Goal: Task Accomplishment & Management: Complete application form

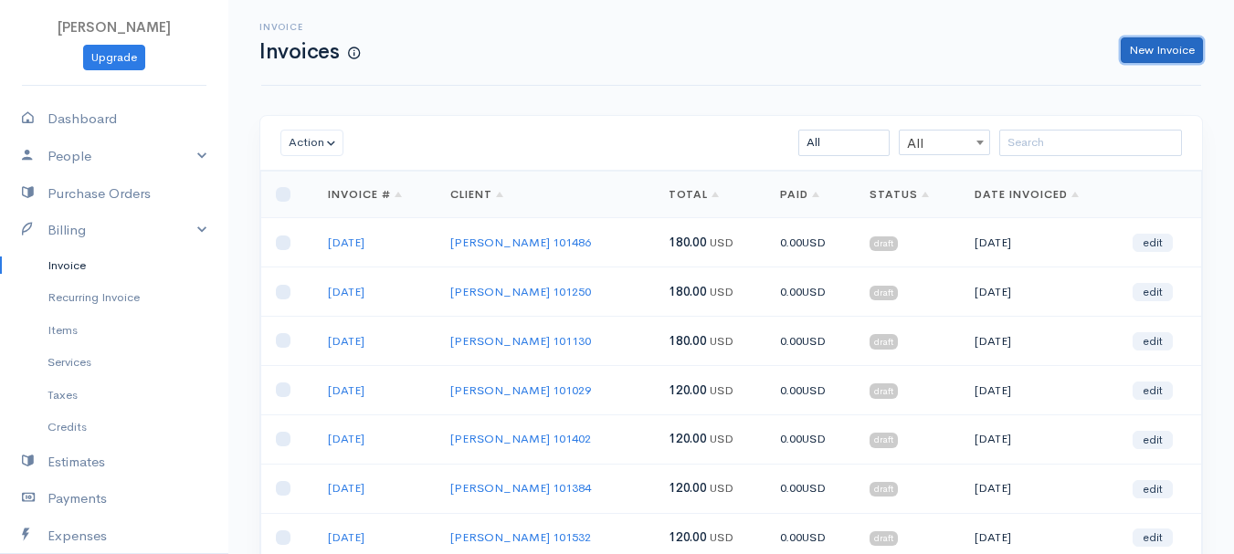
click at [1159, 42] on link "New Invoice" at bounding box center [1162, 50] width 82 height 26
click at [1165, 48] on div "Invoice Invoices New Invoice" at bounding box center [731, 42] width 962 height 41
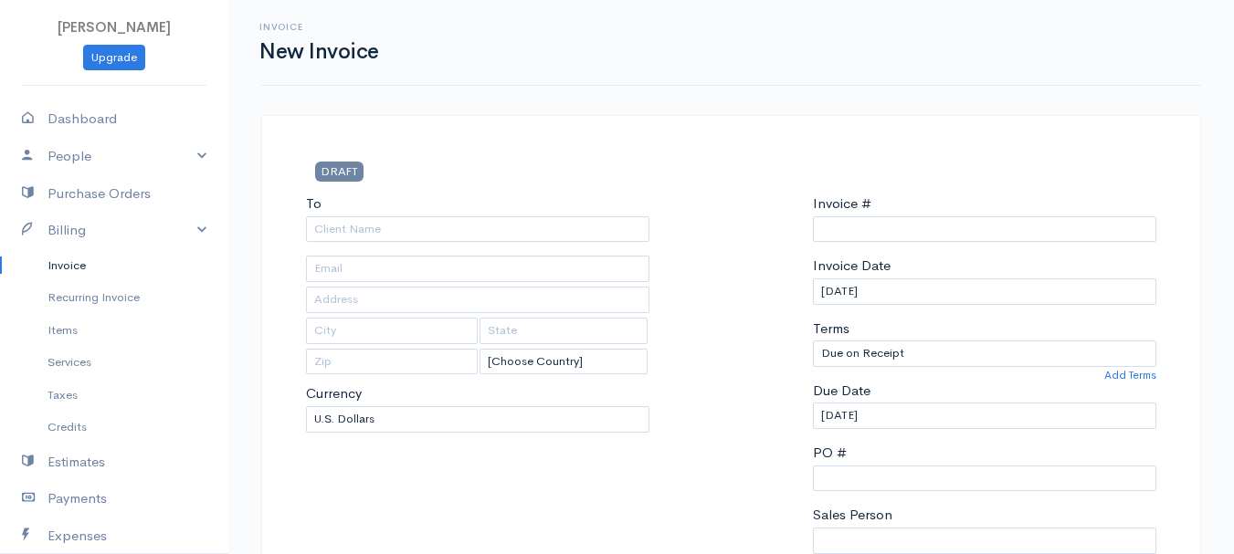
select select "[GEOGRAPHIC_DATA]"
select select "USD"
type input "0011212024"
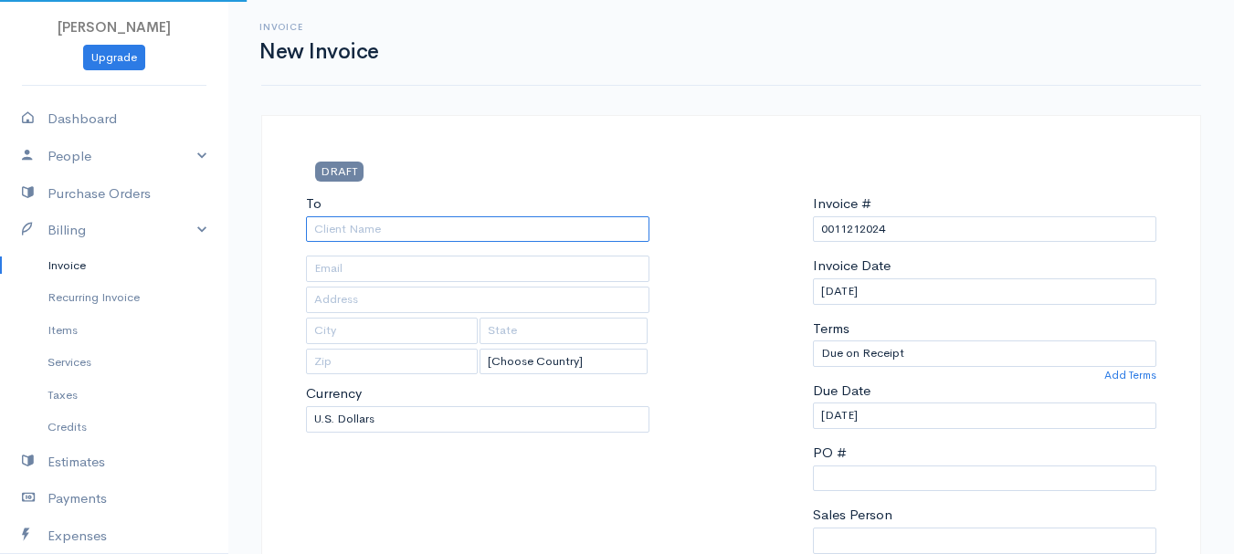
click at [331, 233] on input "To" at bounding box center [477, 229] width 343 height 26
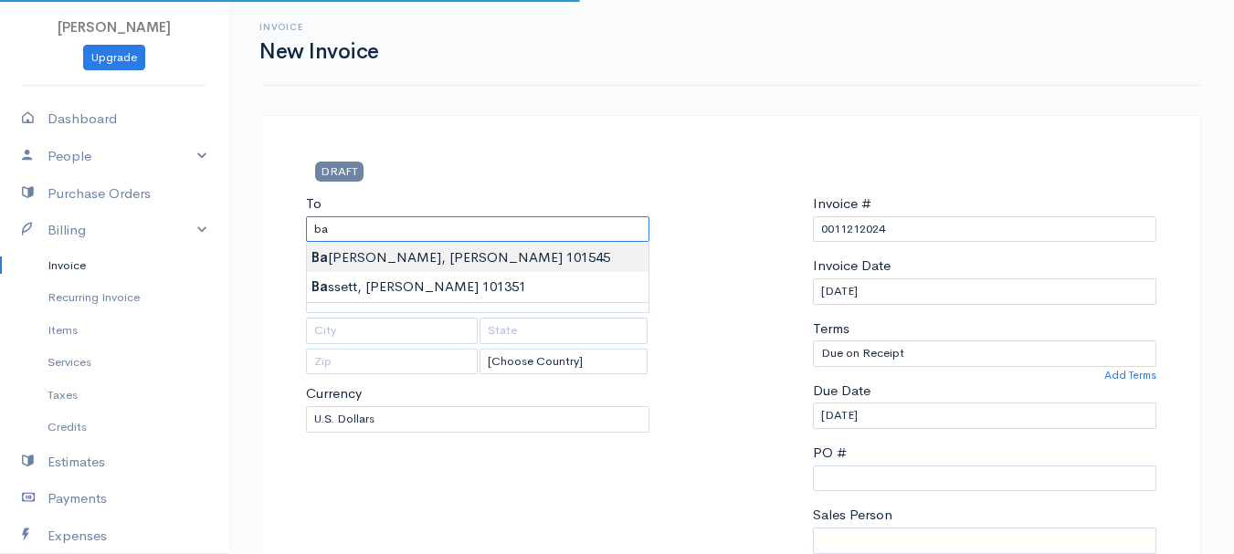
type input "[PERSON_NAME], Madyson 101545"
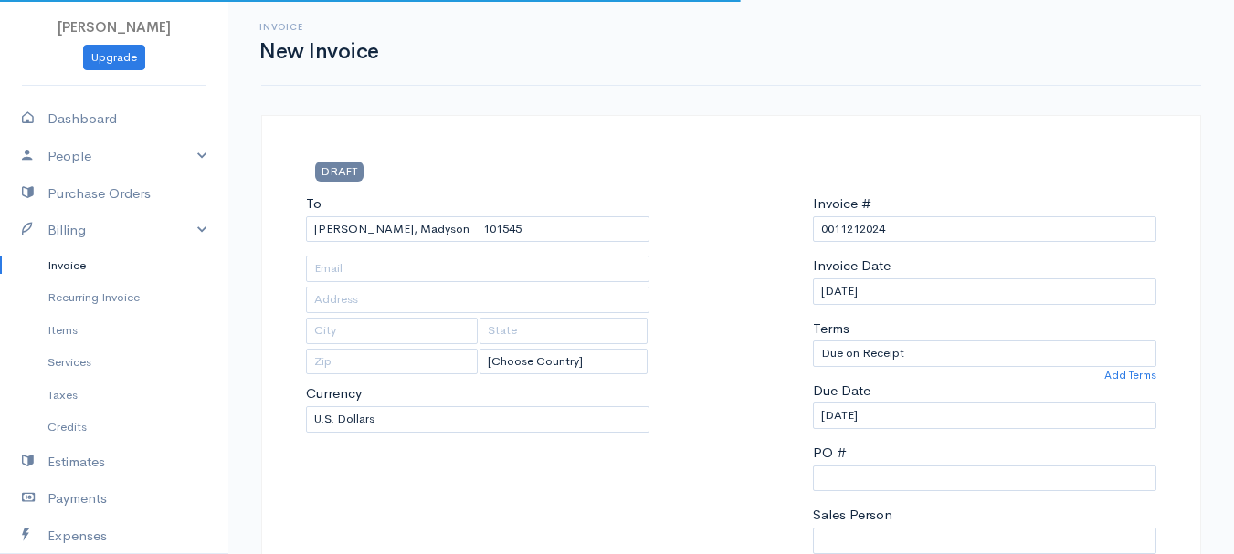
type input "[STREET_ADDRESS][PERSON_NAME]"
type input "Stetson"
type input "[US_STATE]"
type input "04488"
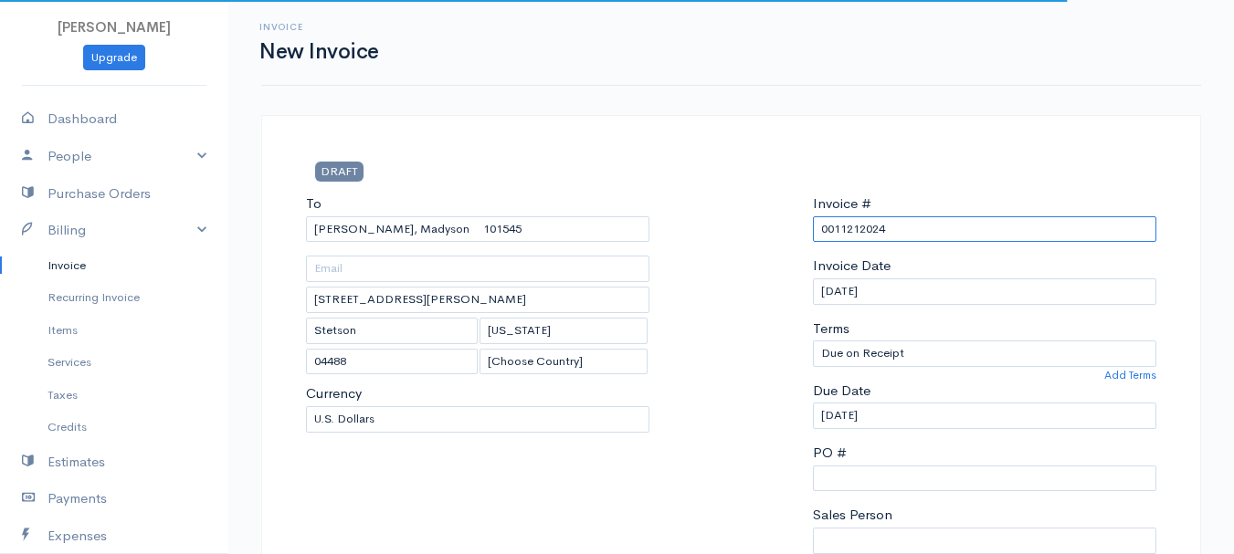
click at [862, 235] on input "0011212024" at bounding box center [984, 229] width 343 height 26
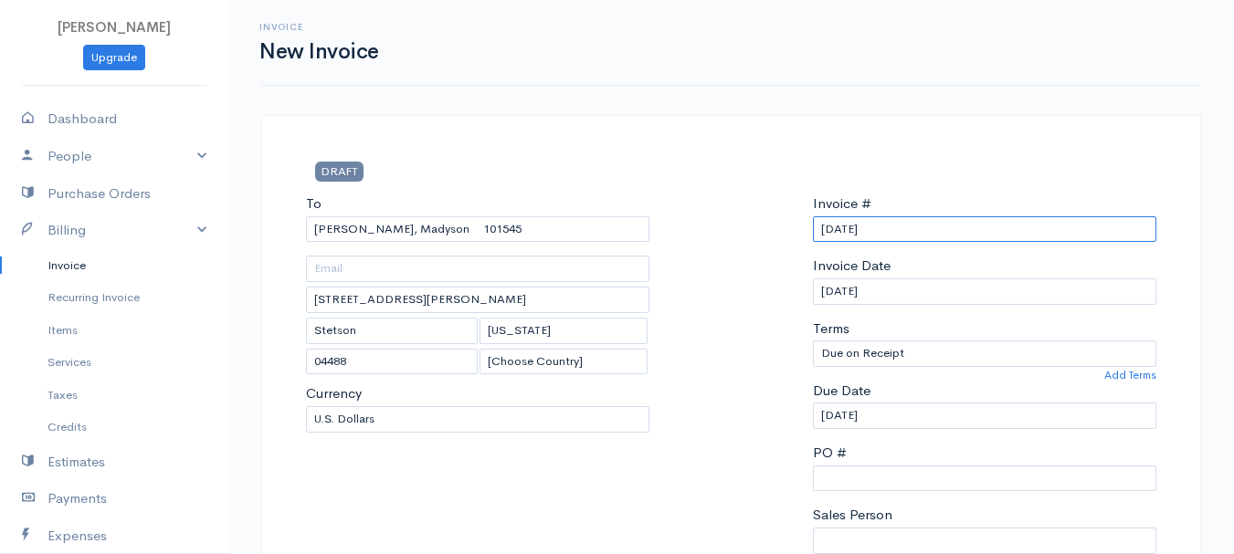
drag, startPoint x: 903, startPoint y: 220, endPoint x: 752, endPoint y: 246, distance: 153.7
click at [752, 246] on div "To [GEOGRAPHIC_DATA], Madyson 101545 [STREET_ADDRESS][PERSON_NAME][PERSON_NAME]…" at bounding box center [731, 412] width 868 height 437
type input "[DATE]"
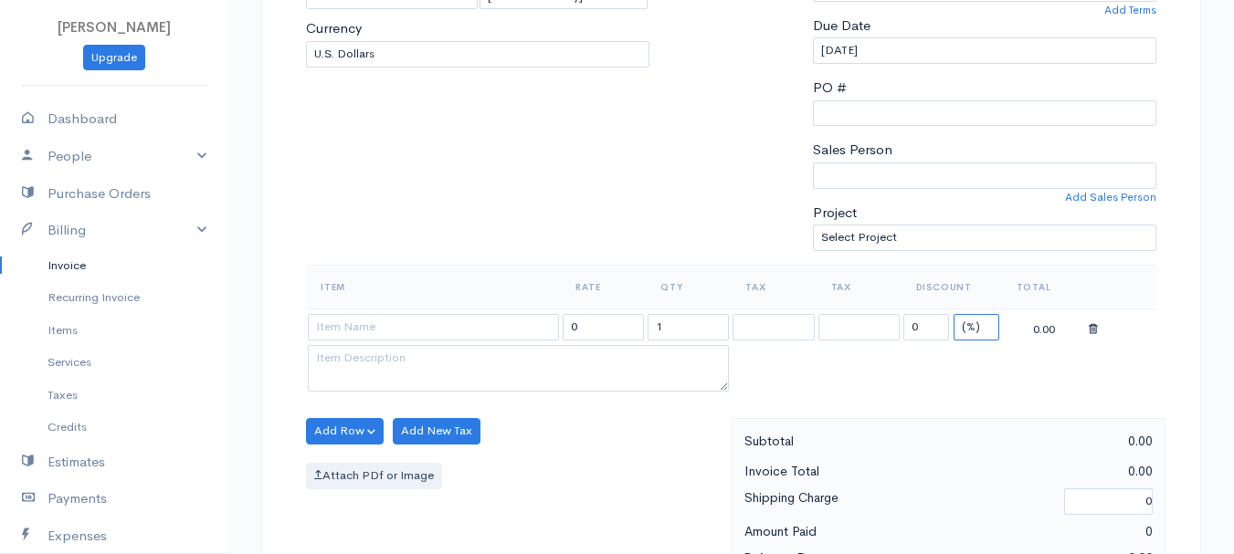
select select "2"
click at [953, 314] on select "(%) Flat" at bounding box center [976, 327] width 46 height 26
click at [685, 324] on input "1" at bounding box center [687, 327] width 81 height 26
type input "2"
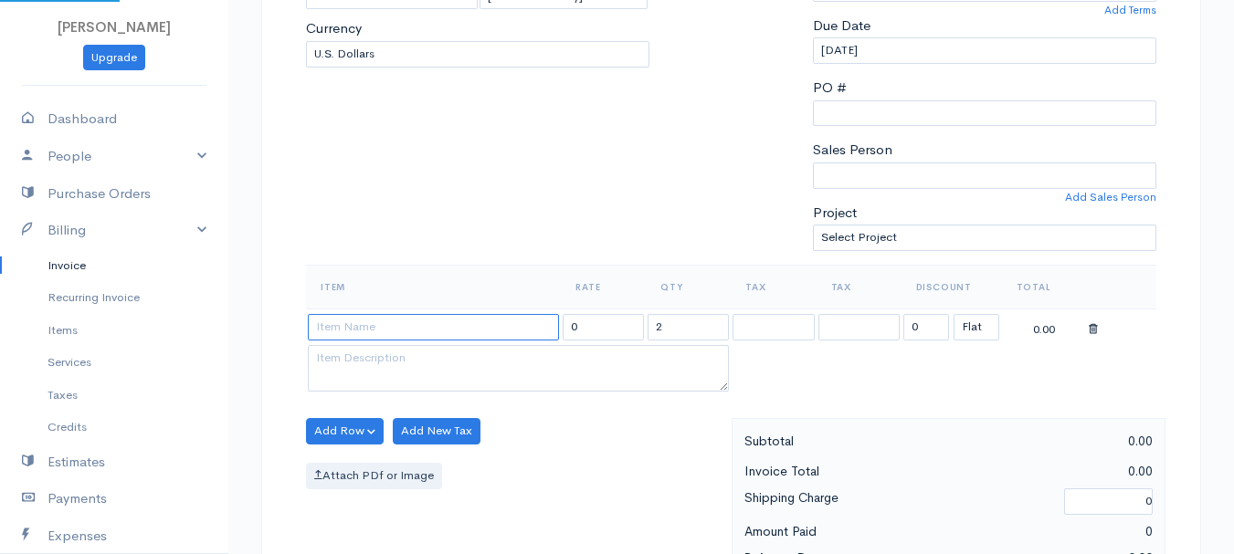
click at [500, 321] on input at bounding box center [433, 327] width 251 height 26
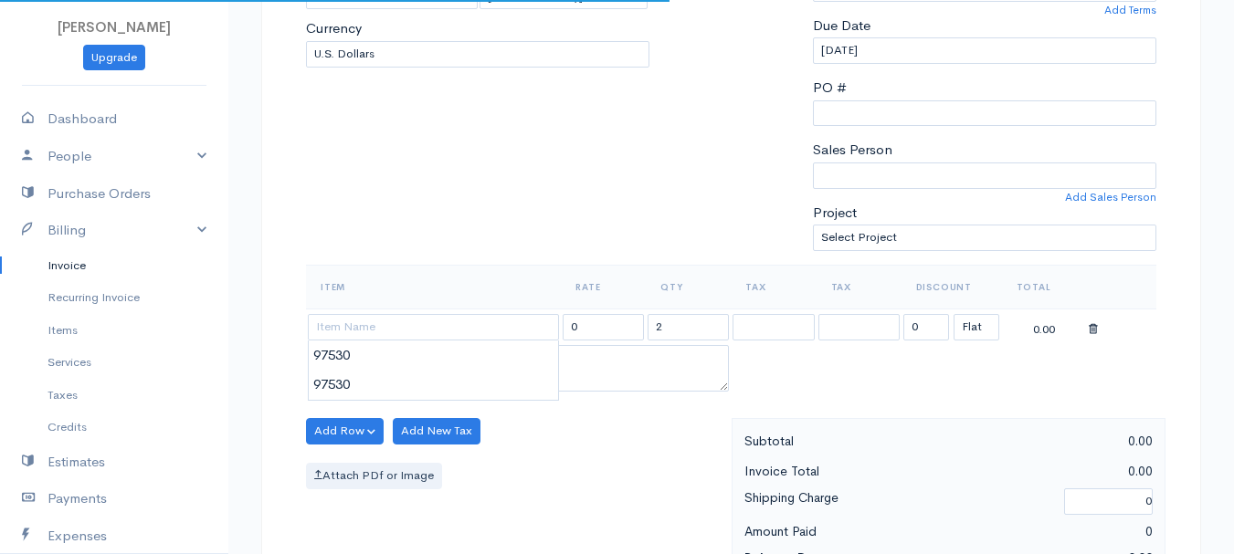
type input "97530"
type input "60.00"
click at [513, 363] on body "[PERSON_NAME] Upgrade Dashboard People Clients Vendors Staff Users Purchase Ord…" at bounding box center [617, 424] width 1234 height 1579
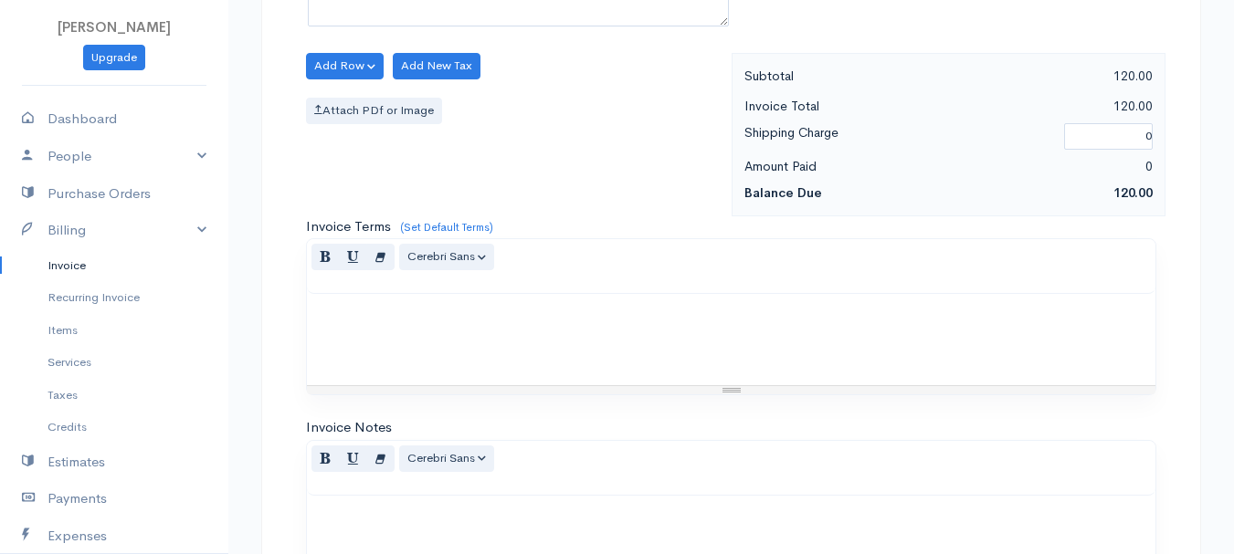
scroll to position [1025, 0]
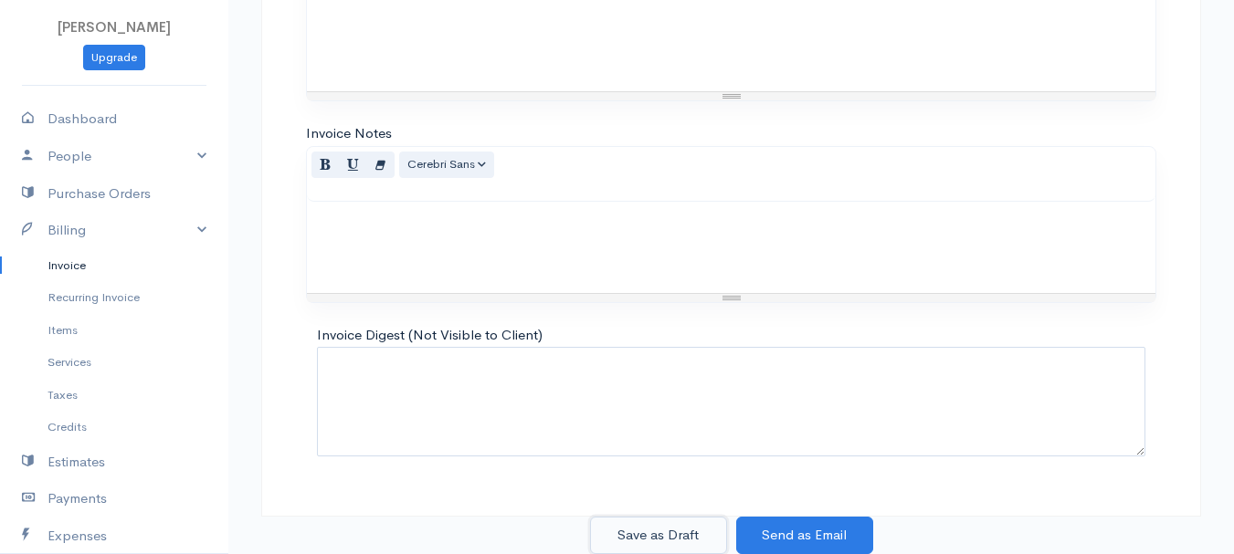
click at [669, 529] on button "Save as Draft" at bounding box center [658, 535] width 137 height 37
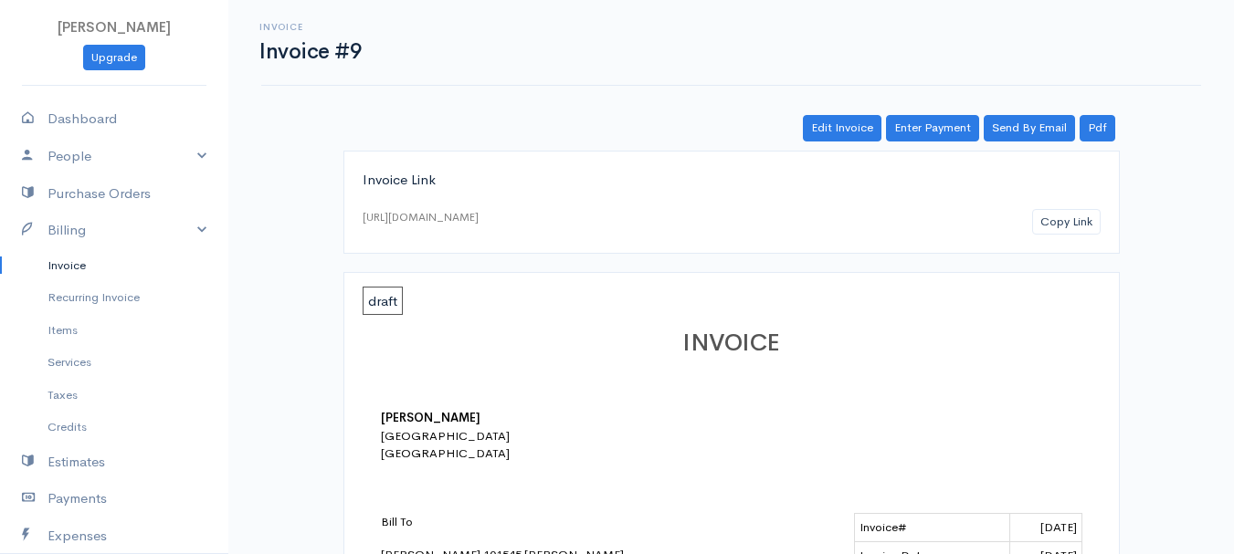
click at [61, 263] on link "Invoice" at bounding box center [114, 265] width 228 height 33
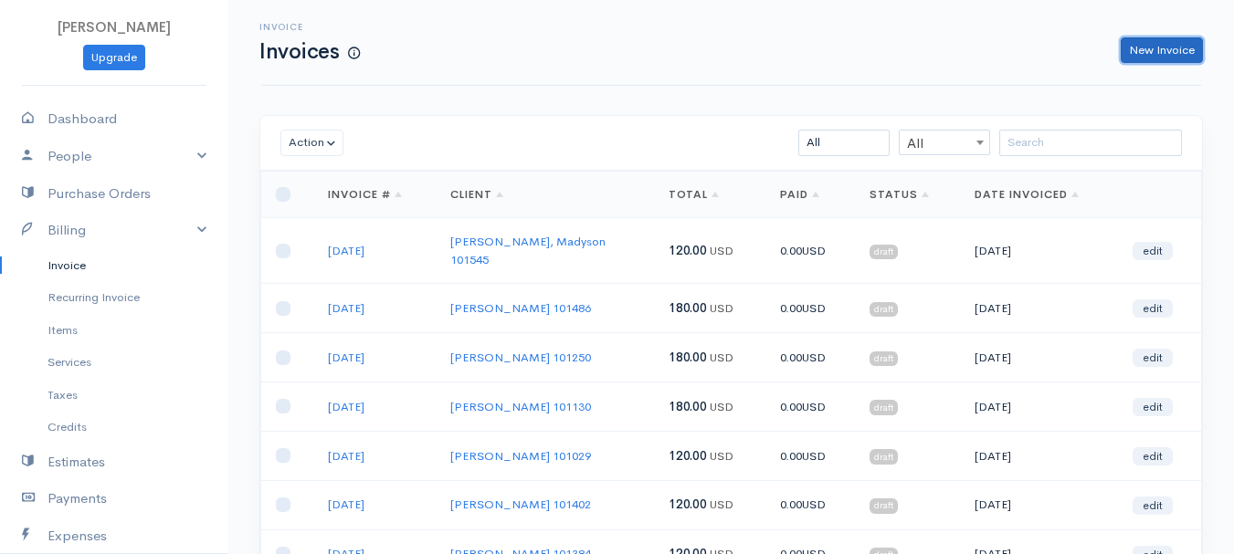
click at [1178, 42] on link "New Invoice" at bounding box center [1162, 50] width 82 height 26
select select "[GEOGRAPHIC_DATA]"
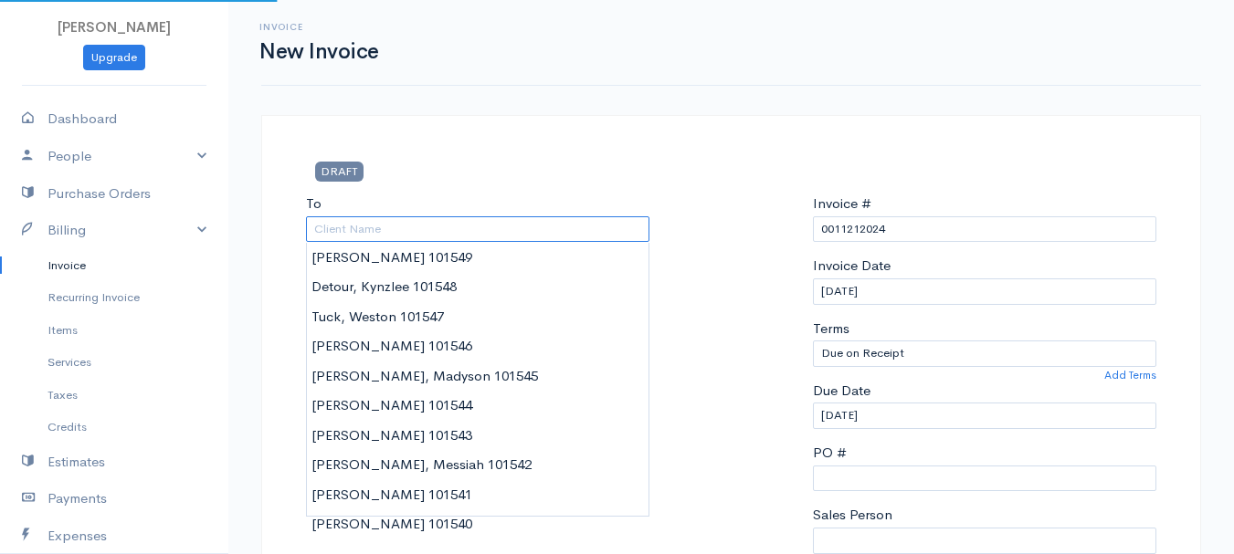
click at [327, 230] on input "To" at bounding box center [477, 229] width 343 height 26
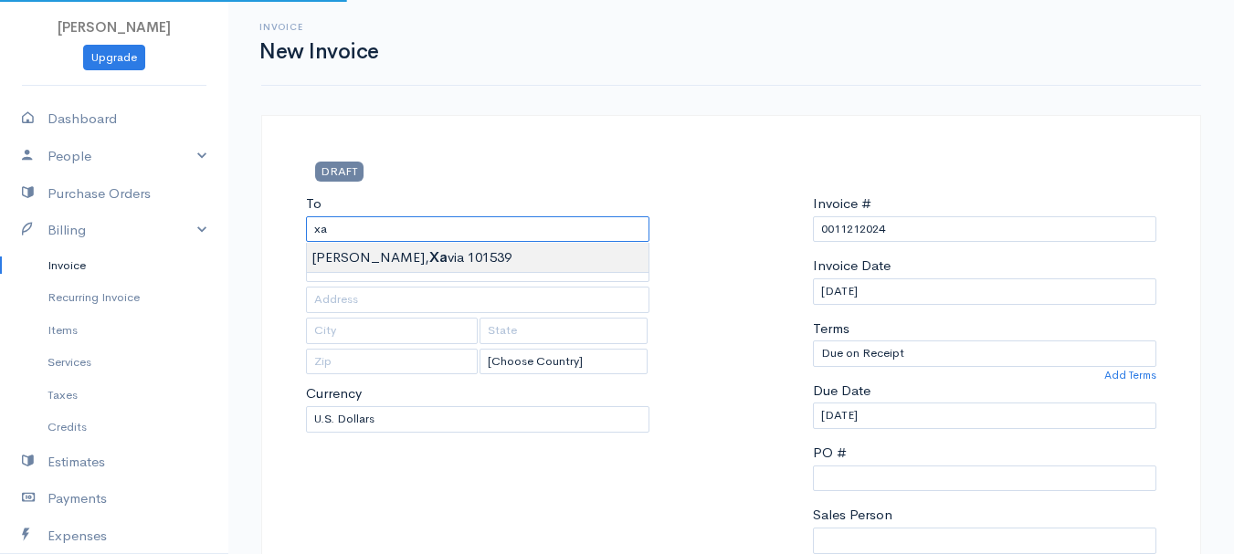
type input "[PERSON_NAME] 101539"
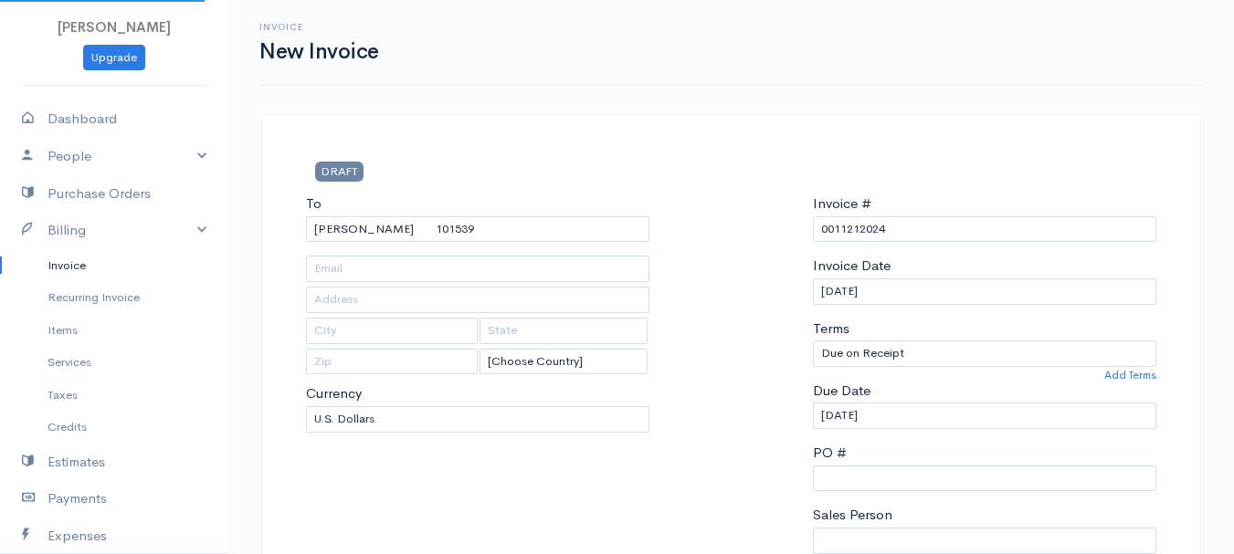
type input "[STREET_ADDRESS][PERSON_NAME]"
type input "[GEOGRAPHIC_DATA]"
type input "[US_STATE]"
type input "04401"
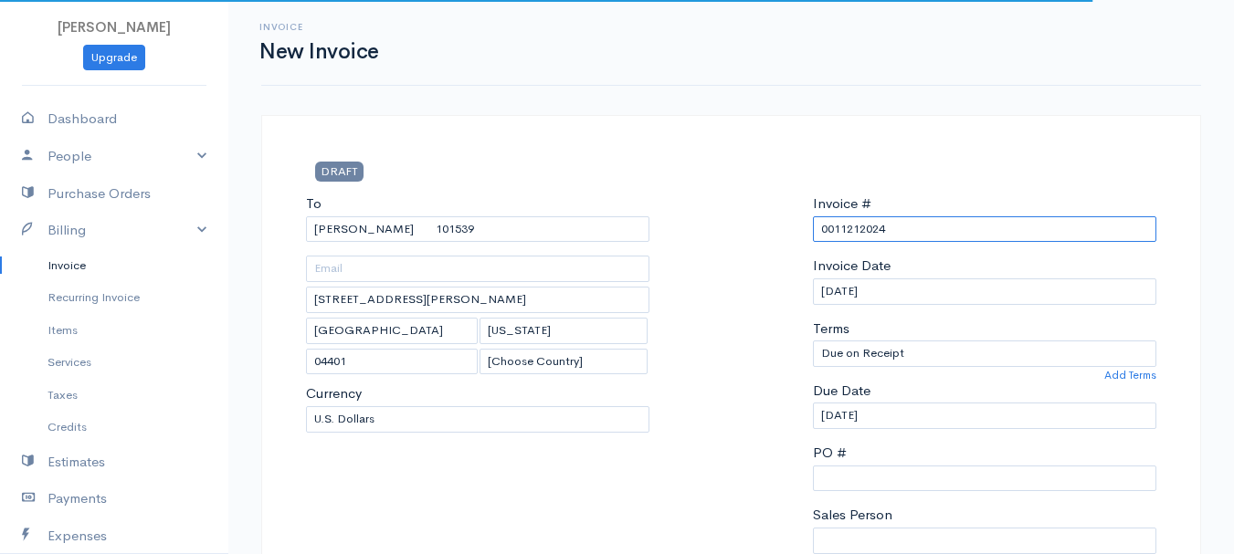
click at [858, 232] on input "0011212024" at bounding box center [984, 229] width 343 height 26
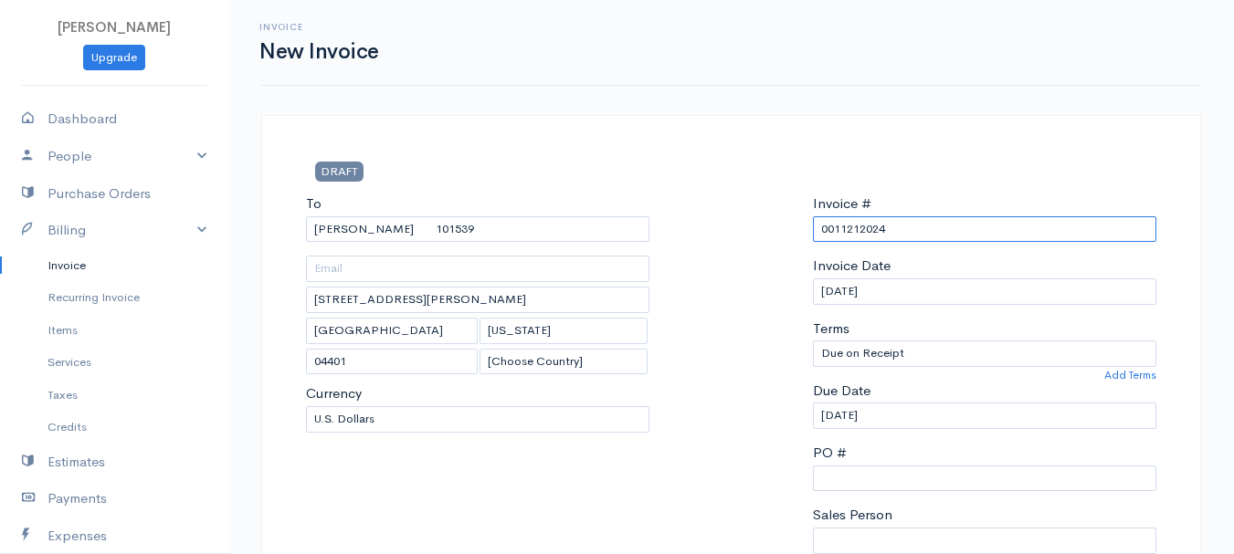
paste input "[DATE]"
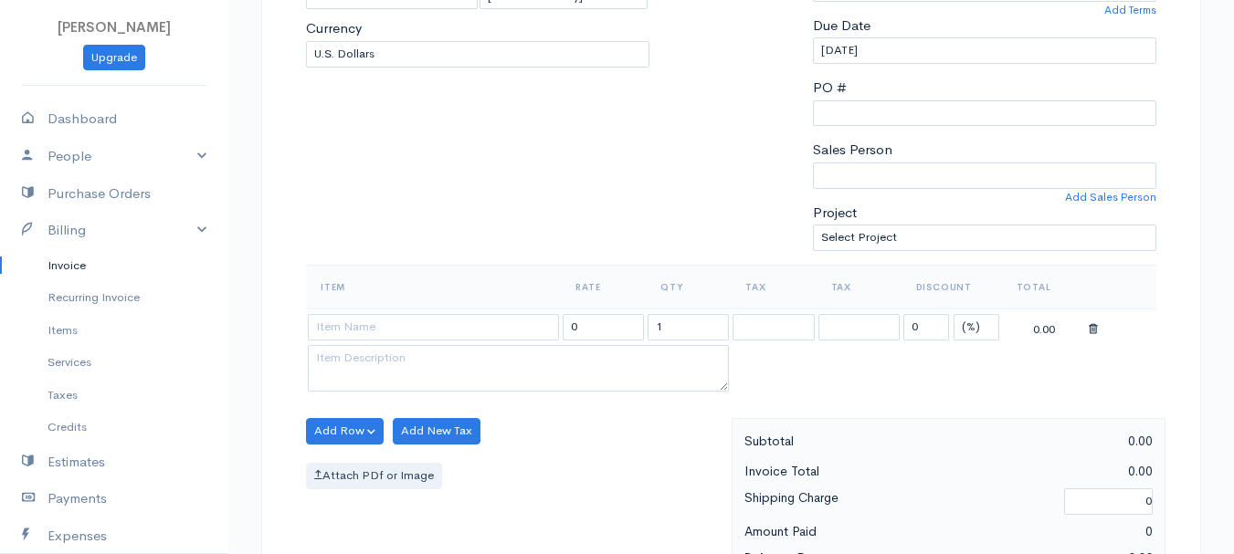
type input "[DATE]"
click at [990, 334] on select "(%) Flat" at bounding box center [976, 327] width 46 height 26
select select "2"
click at [953, 314] on select "(%) Flat" at bounding box center [976, 327] width 46 height 26
click at [690, 326] on input "1" at bounding box center [687, 327] width 81 height 26
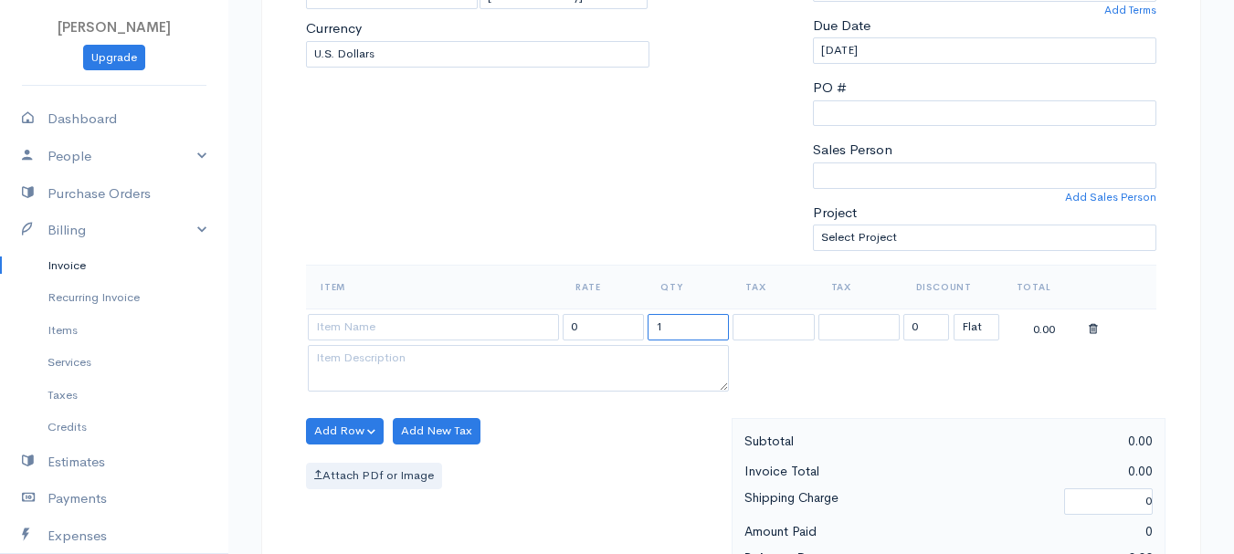
click at [690, 326] on input "1" at bounding box center [687, 327] width 81 height 26
type input "2"
click at [459, 321] on input at bounding box center [433, 327] width 251 height 26
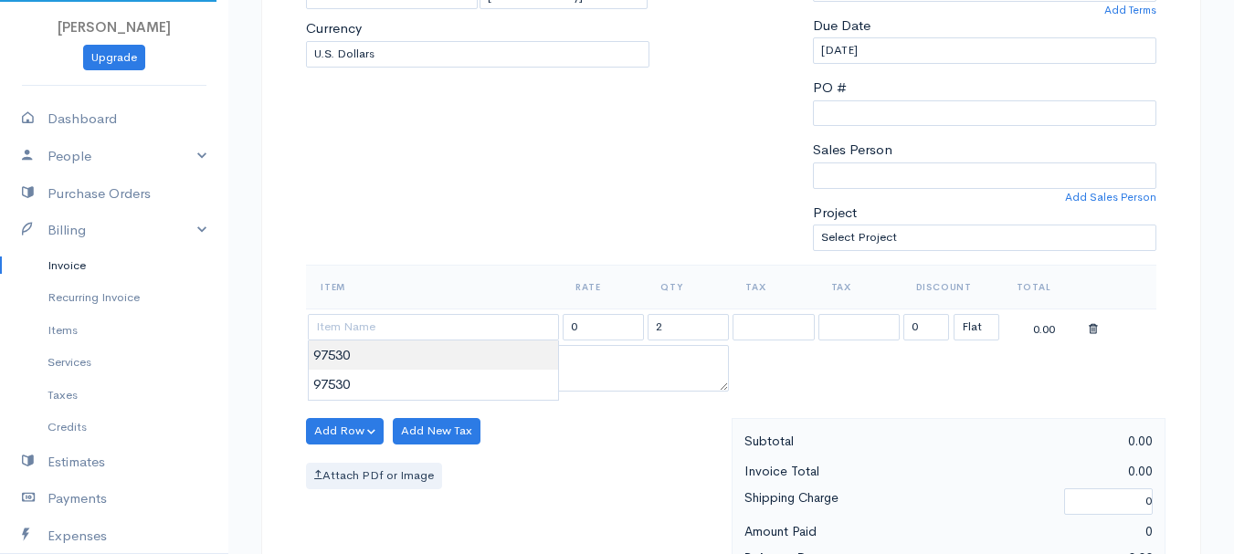
type input "97530"
type input "60.00"
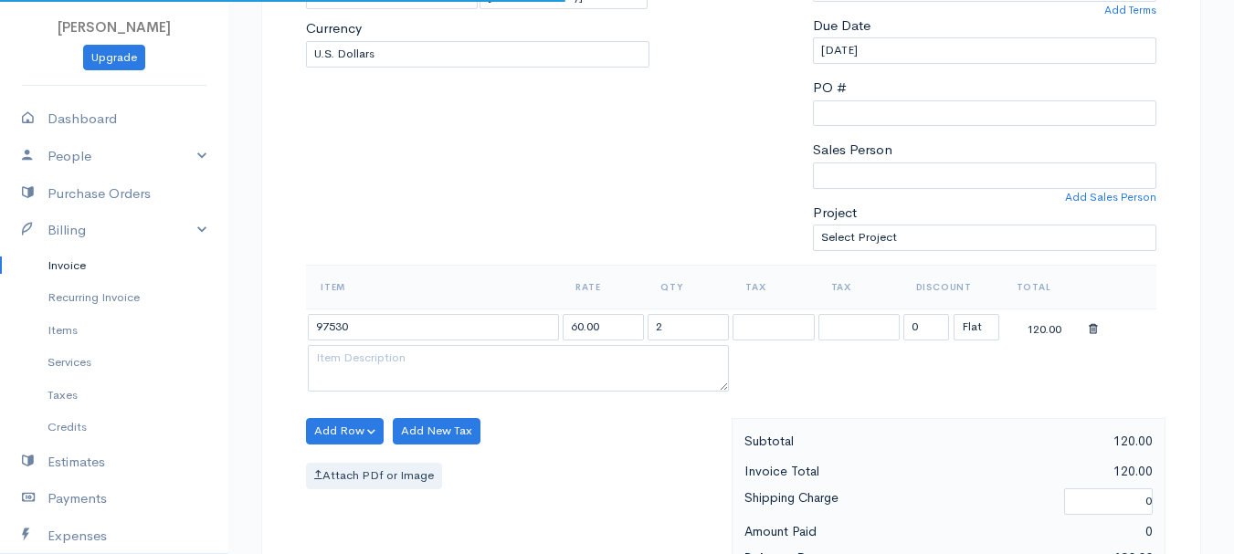
click at [463, 363] on body "[PERSON_NAME] Upgrade Dashboard People Clients Vendors Staff Users Purchase Ord…" at bounding box center [617, 424] width 1234 height 1579
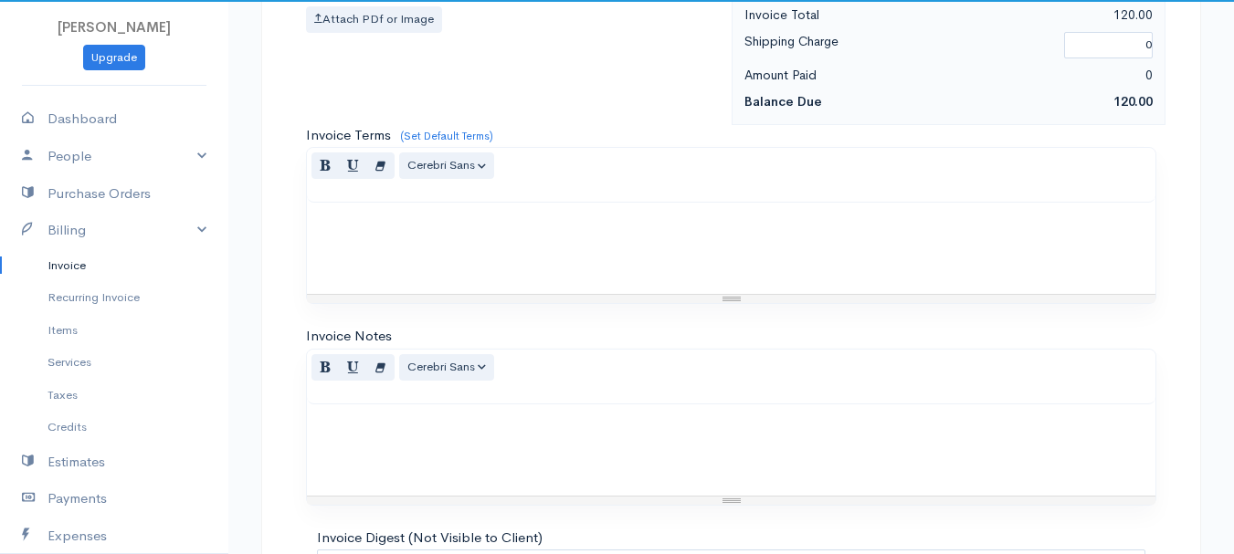
scroll to position [1025, 0]
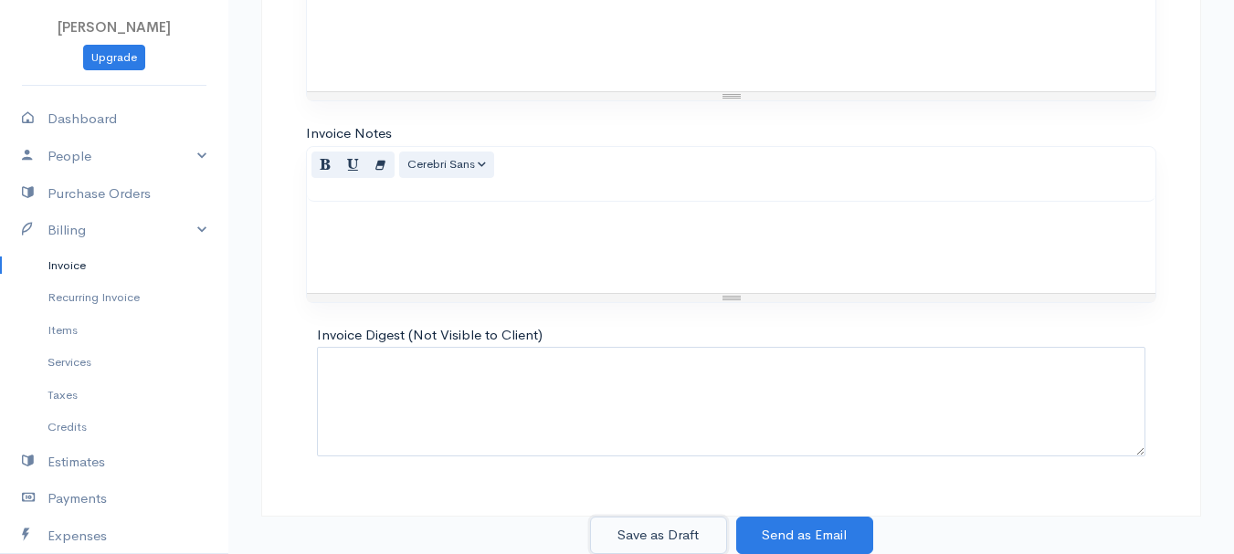
drag, startPoint x: 650, startPoint y: 529, endPoint x: 296, endPoint y: 456, distance: 361.8
click at [650, 529] on button "Save as Draft" at bounding box center [658, 535] width 137 height 37
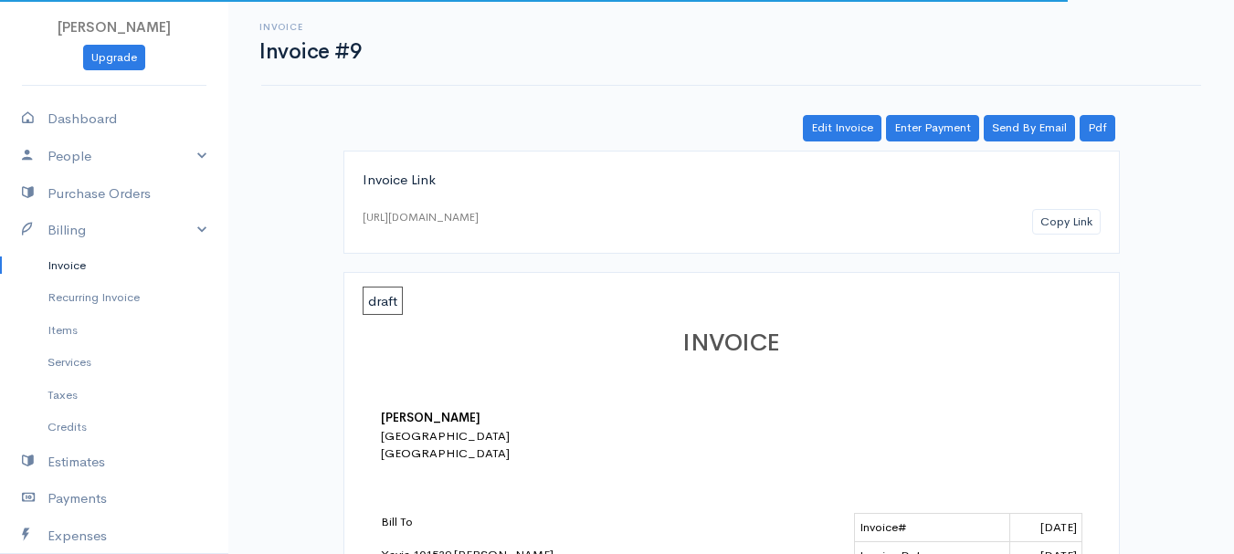
click at [70, 264] on link "Invoice" at bounding box center [114, 265] width 228 height 33
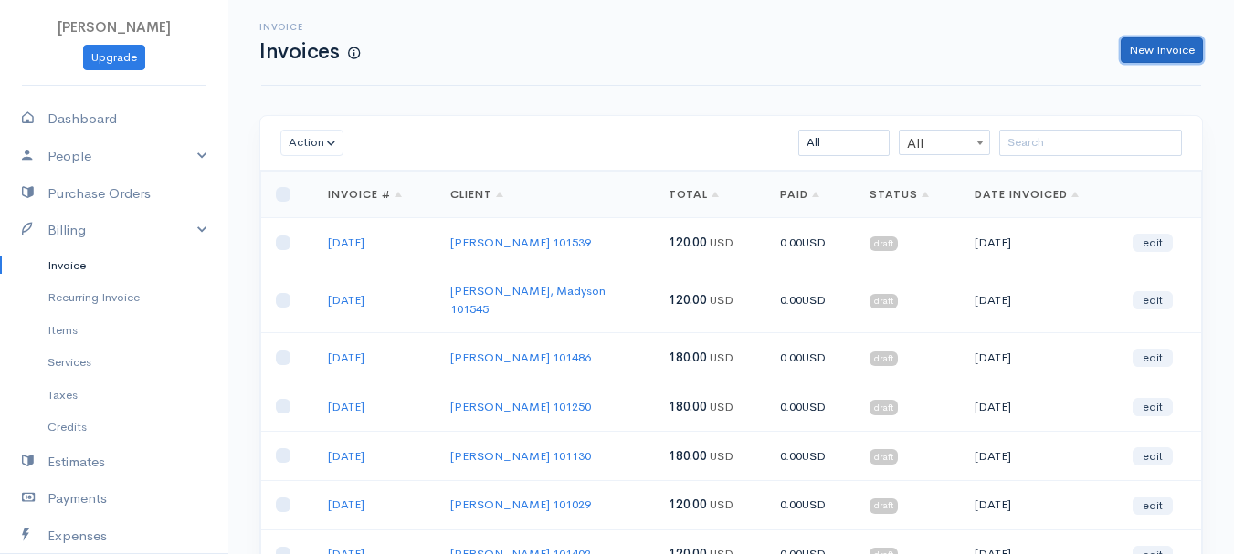
click at [1178, 54] on link "New Invoice" at bounding box center [1162, 50] width 82 height 26
select select "[GEOGRAPHIC_DATA]"
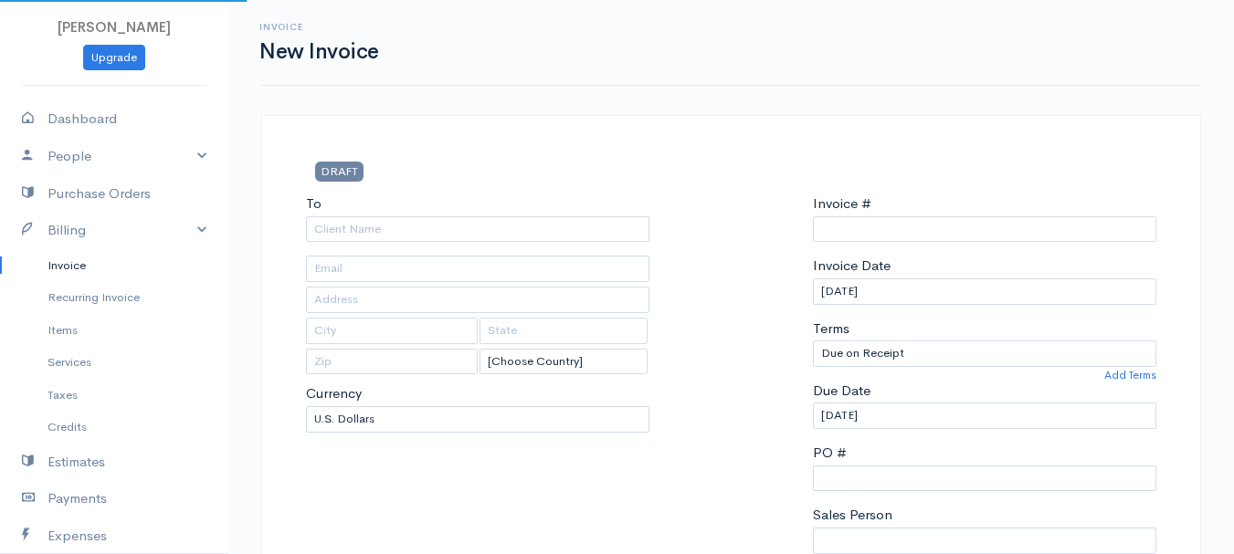
type input "0011212024"
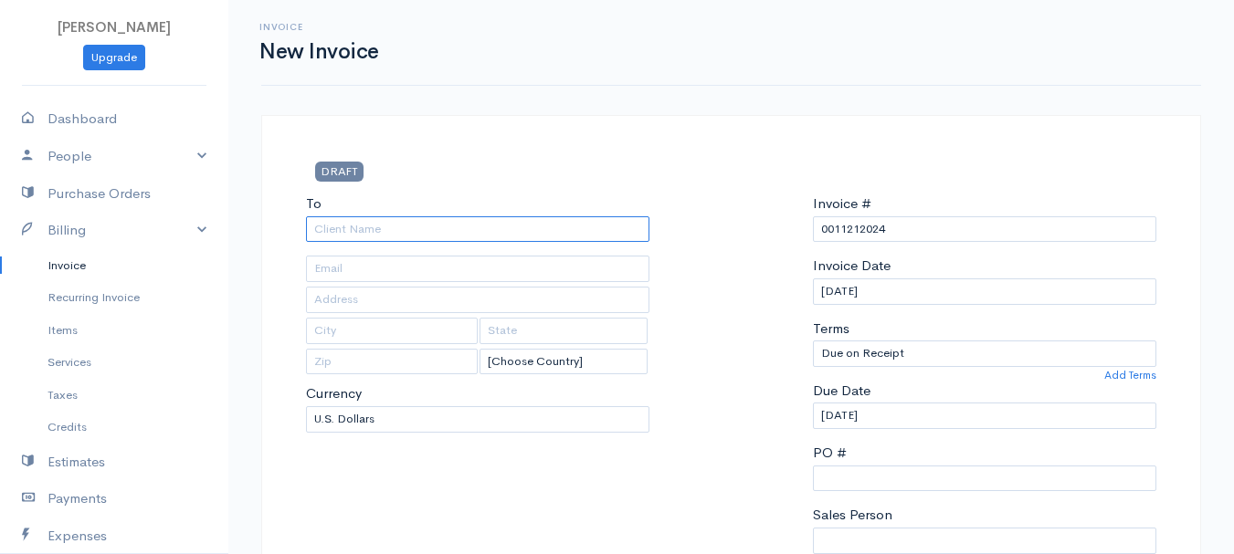
click at [343, 225] on input "To" at bounding box center [477, 229] width 343 height 26
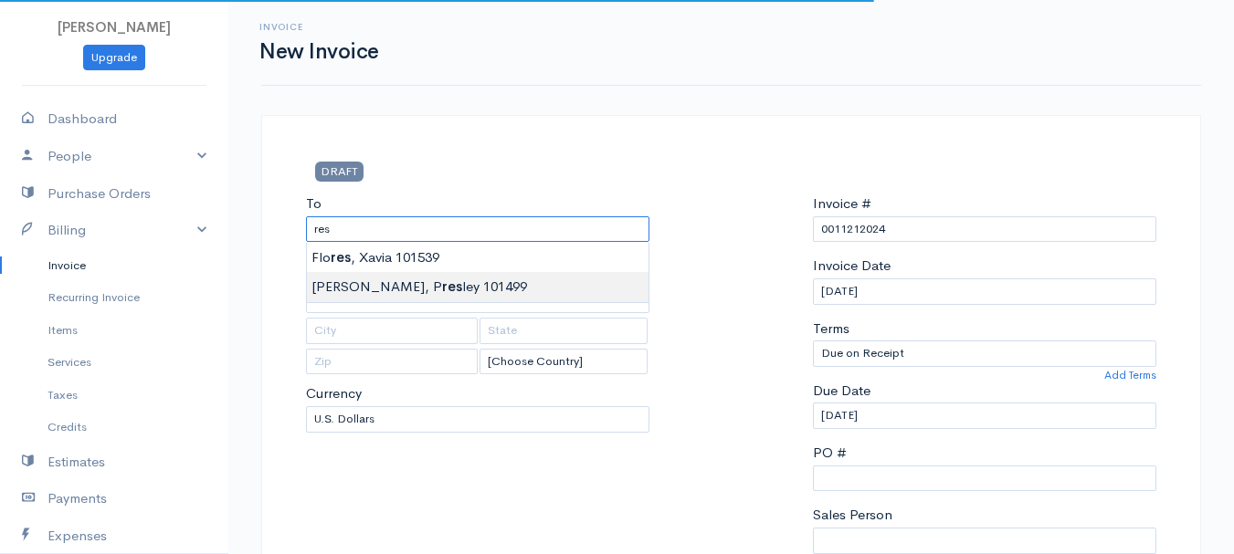
type input "[PERSON_NAME], [PERSON_NAME] 101499"
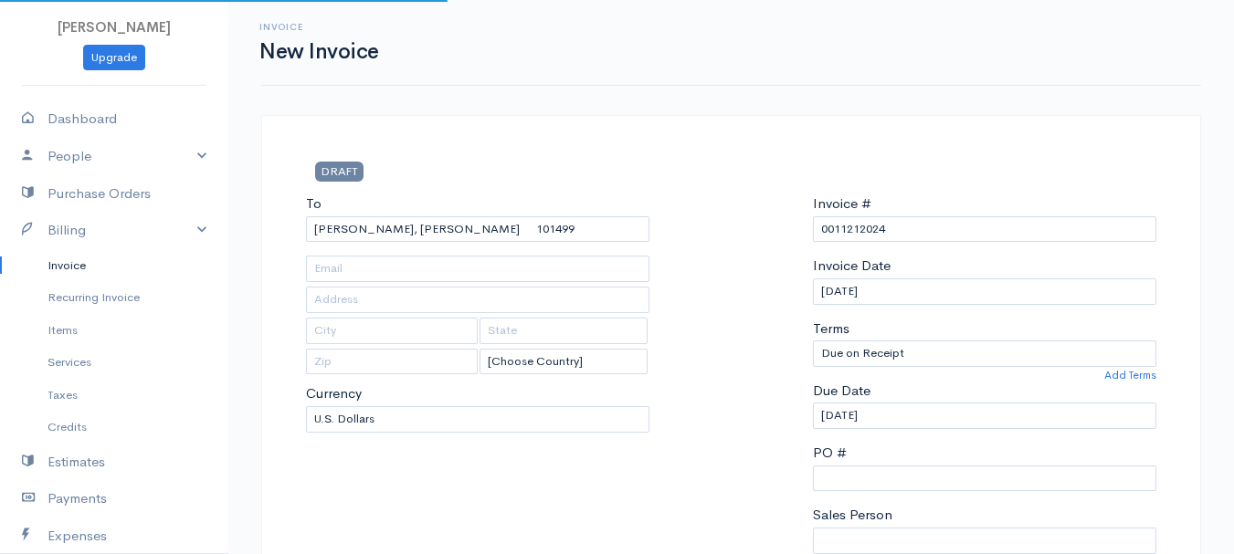
type input "[STREET_ADDRESS]"
type input "Hampden"
type input "[US_STATE]"
type input "04444"
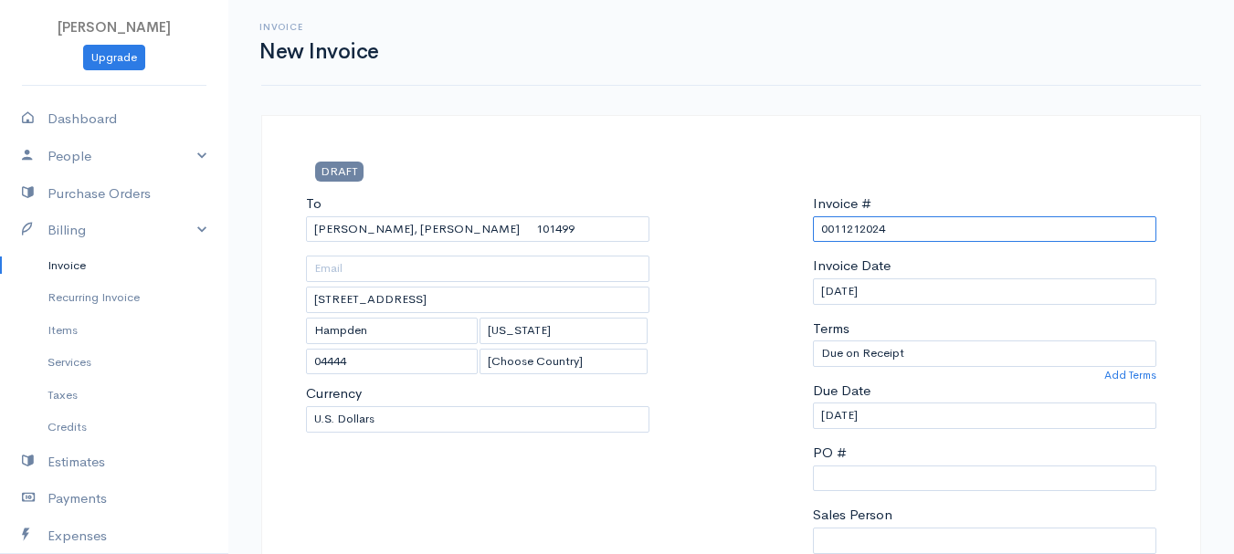
click at [860, 226] on input "0011212024" at bounding box center [984, 229] width 343 height 26
paste input "[DATE]"
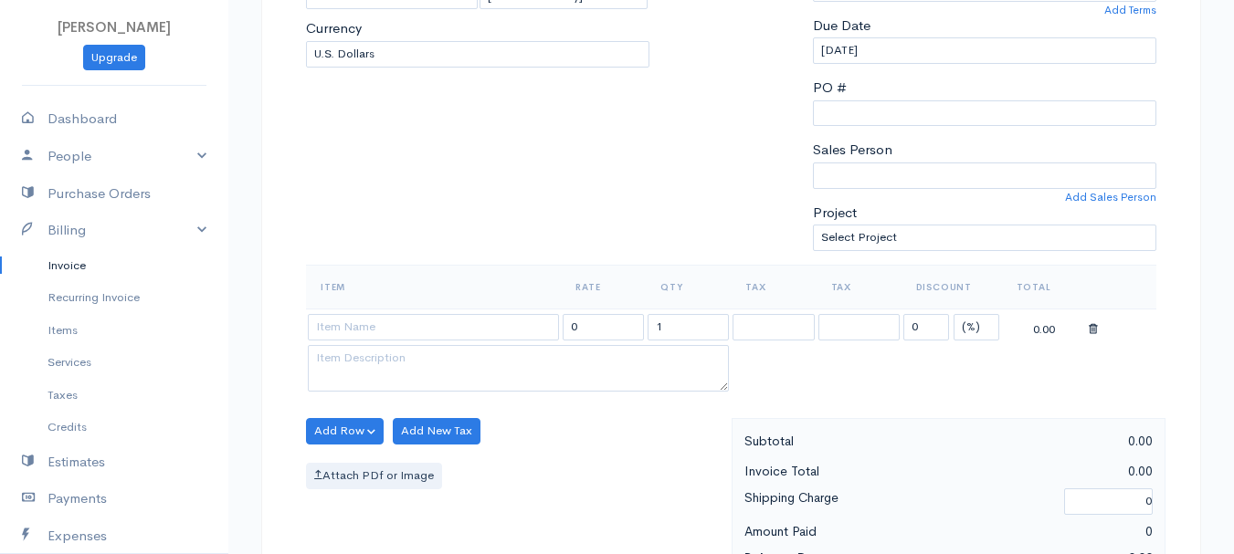
type input "[DATE]"
click at [982, 324] on select "(%) Flat" at bounding box center [976, 327] width 46 height 26
select select "2"
click at [953, 314] on select "(%) Flat" at bounding box center [976, 327] width 46 height 26
click at [676, 331] on input "1" at bounding box center [687, 327] width 81 height 26
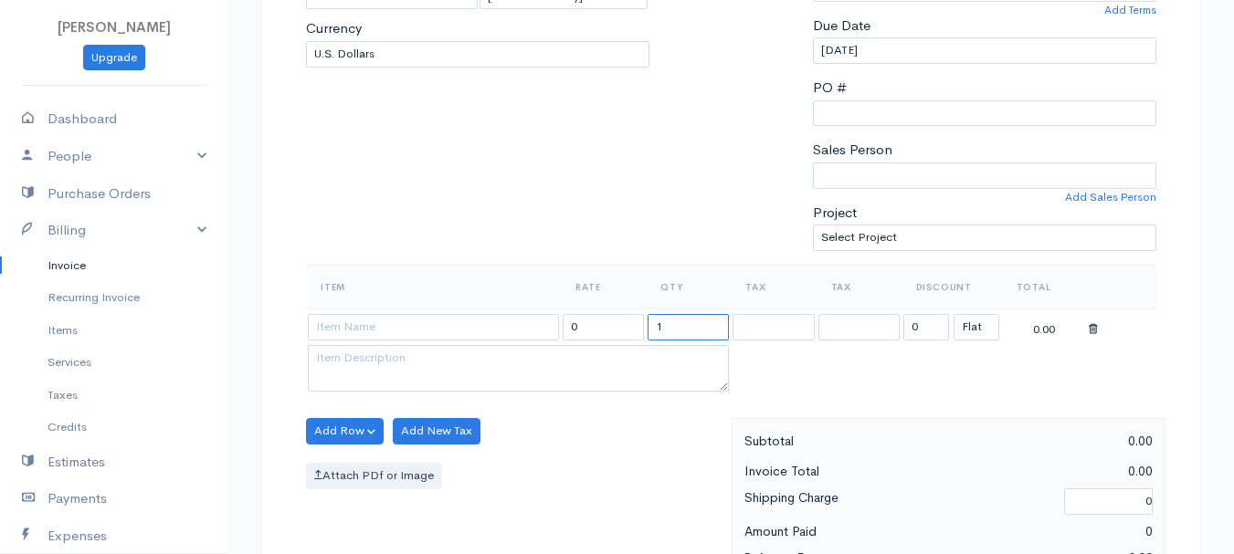
click at [676, 331] on input "1" at bounding box center [687, 327] width 81 height 26
type input "2"
click at [497, 324] on input at bounding box center [433, 327] width 251 height 26
type input "97530"
type input "60.00"
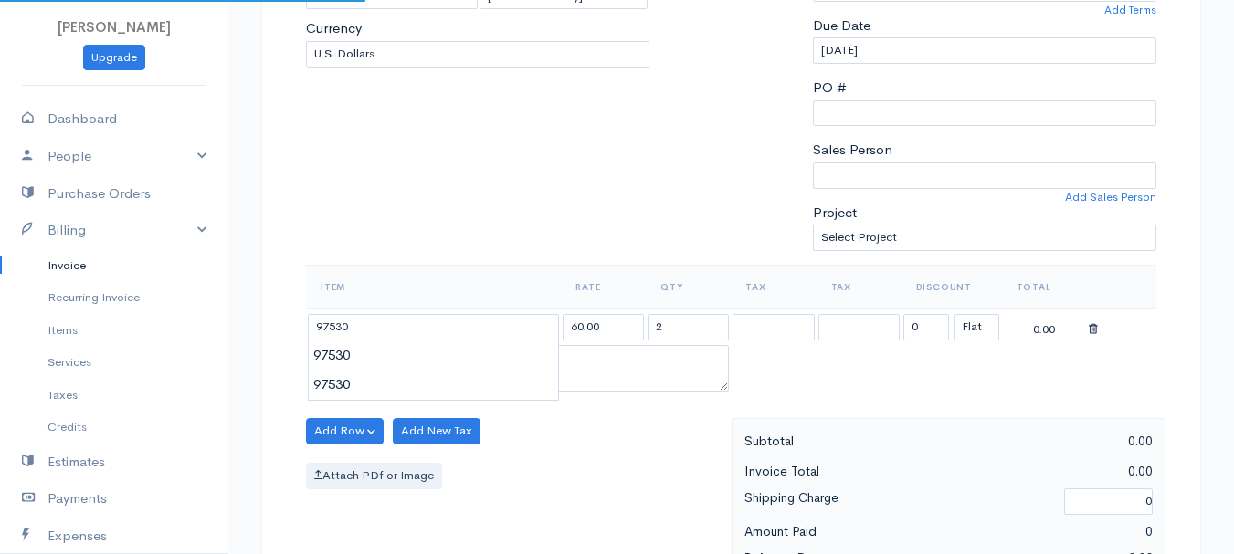
click at [496, 373] on body "[PERSON_NAME] Upgrade Dashboard People Clients Vendors Staff Users Purchase Ord…" at bounding box center [617, 424] width 1234 height 1579
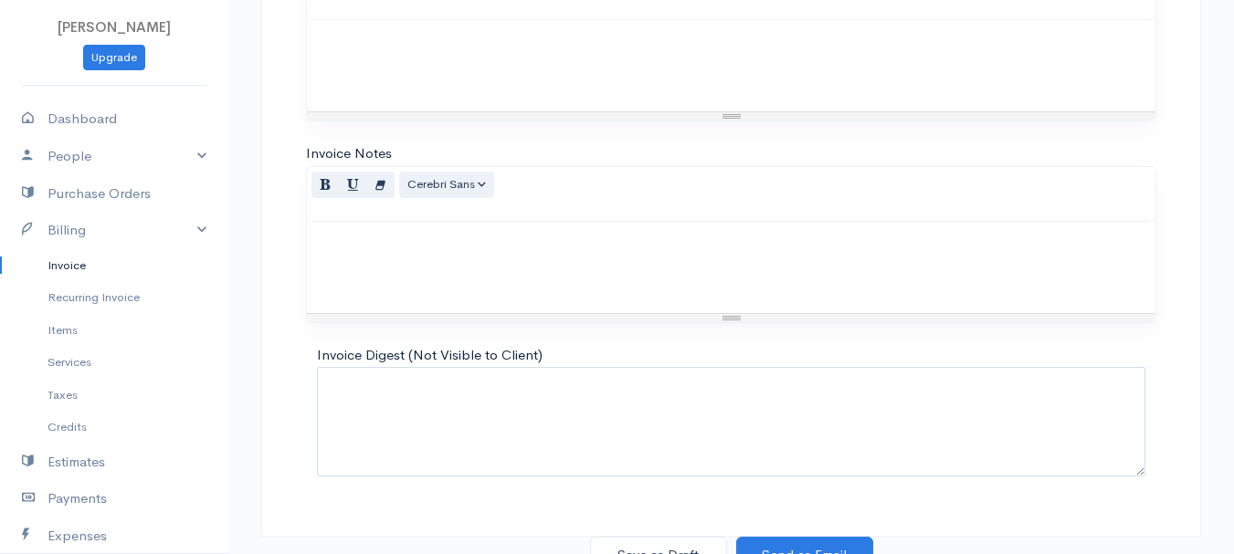
scroll to position [1025, 0]
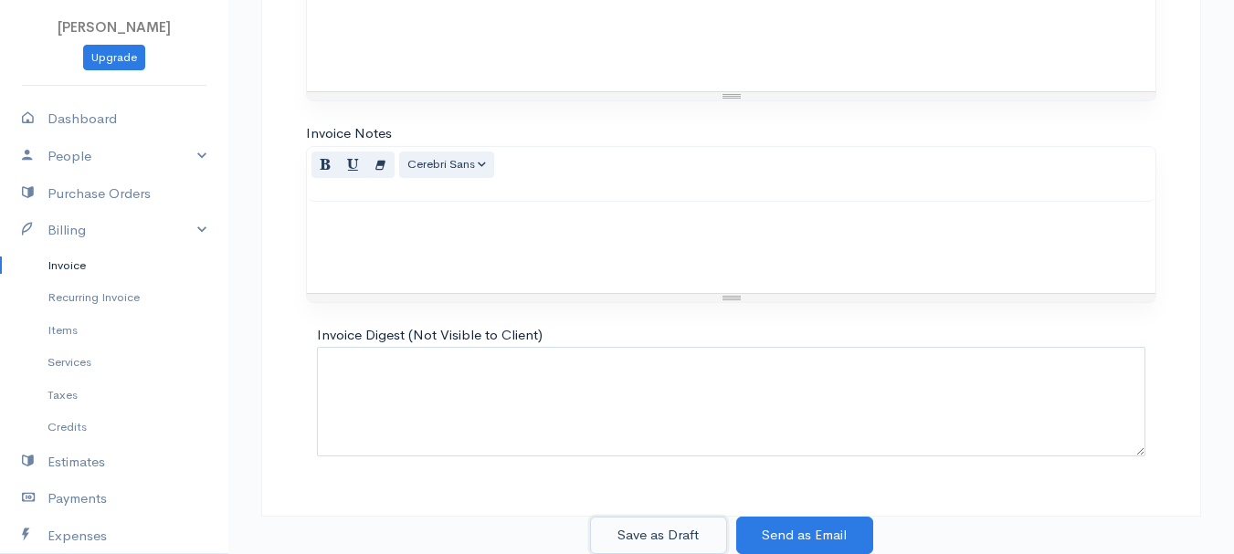
click at [639, 526] on button "Save as Draft" at bounding box center [658, 535] width 137 height 37
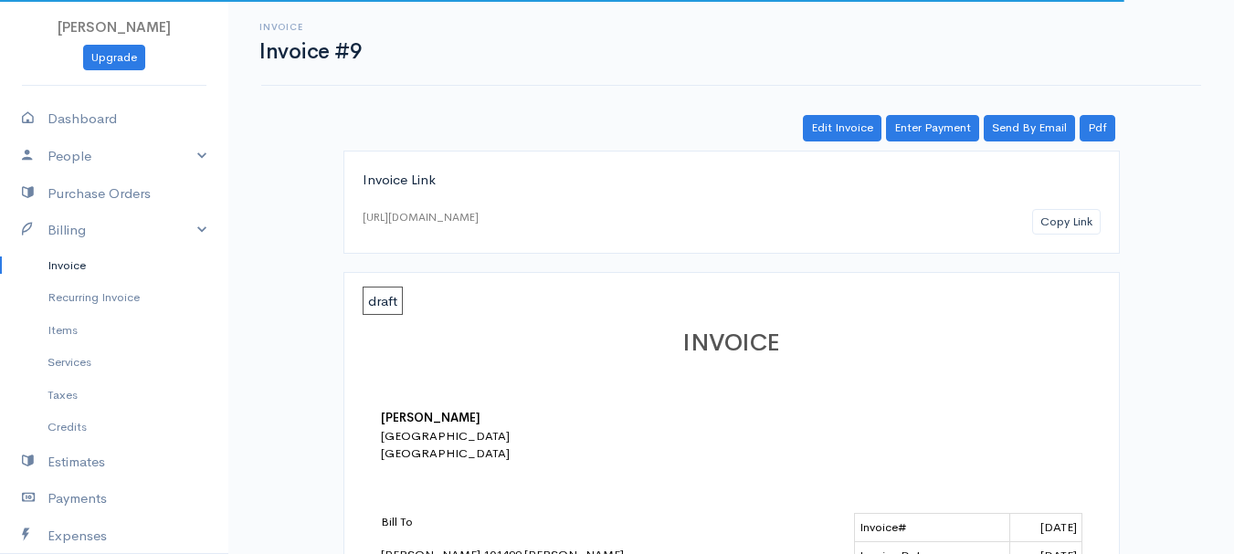
drag, startPoint x: 67, startPoint y: 260, endPoint x: 133, endPoint y: 259, distance: 66.7
click at [67, 260] on link "Invoice" at bounding box center [114, 265] width 228 height 33
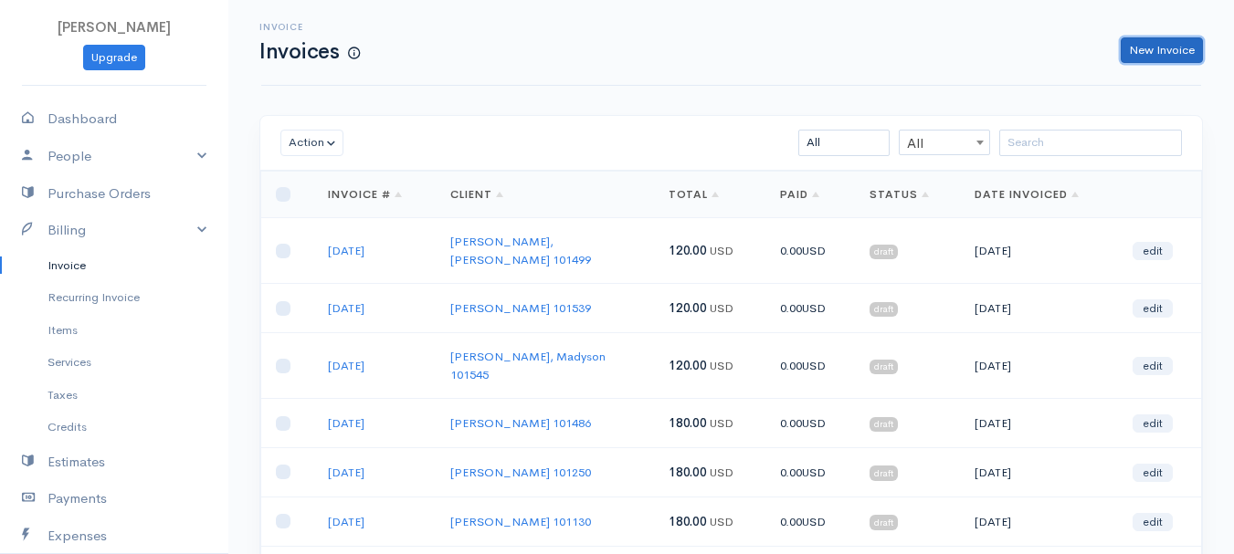
click at [1184, 47] on link "New Invoice" at bounding box center [1162, 50] width 82 height 26
select select "[GEOGRAPHIC_DATA]"
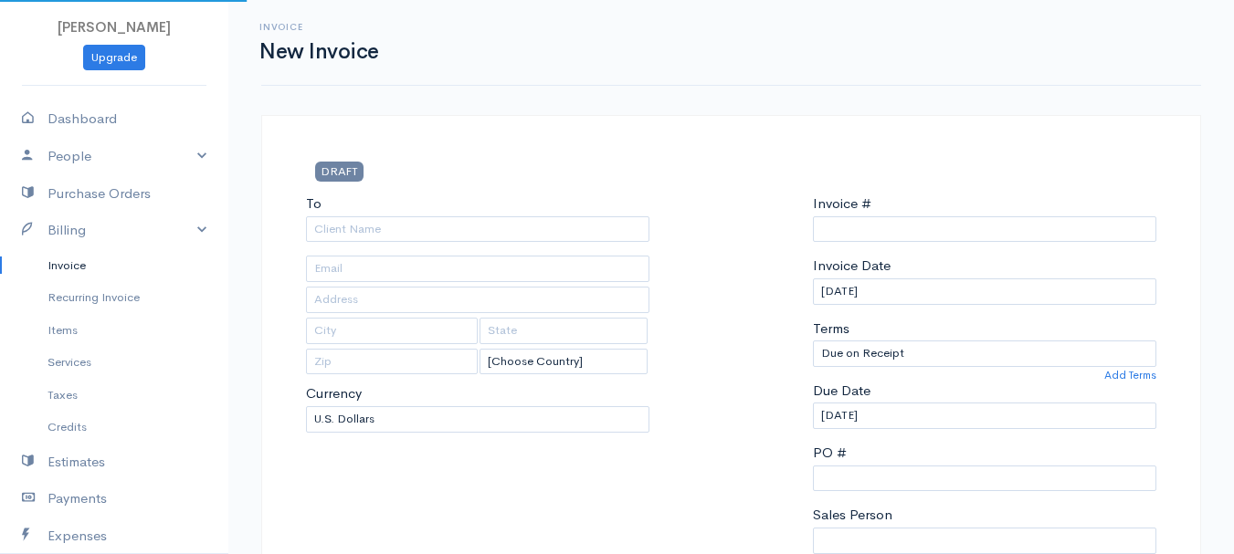
type input "0011212024"
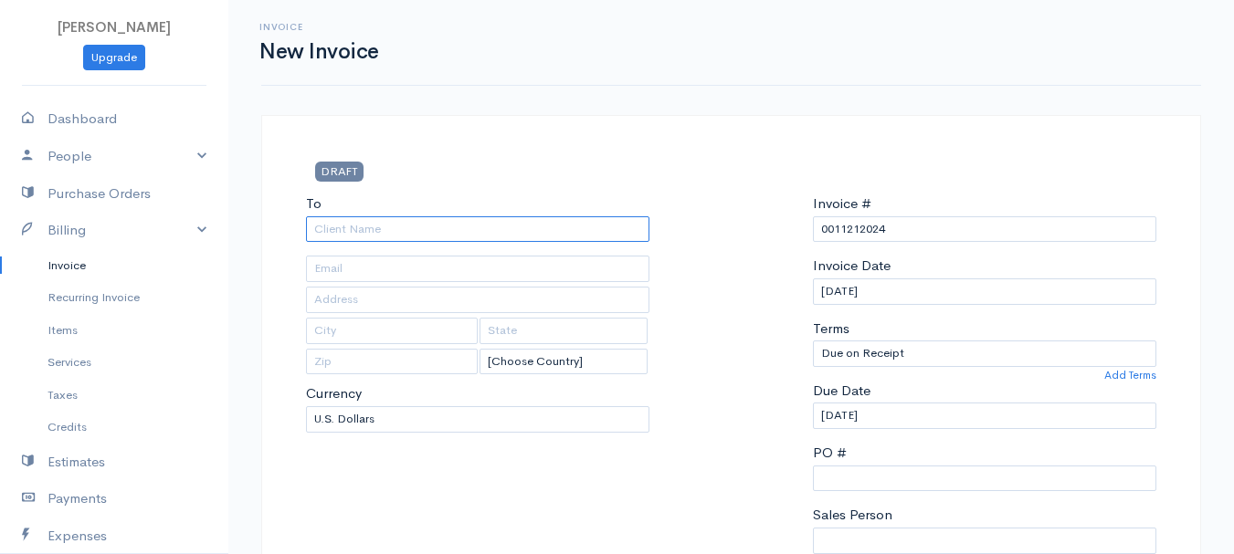
click at [357, 236] on input "To" at bounding box center [477, 229] width 343 height 26
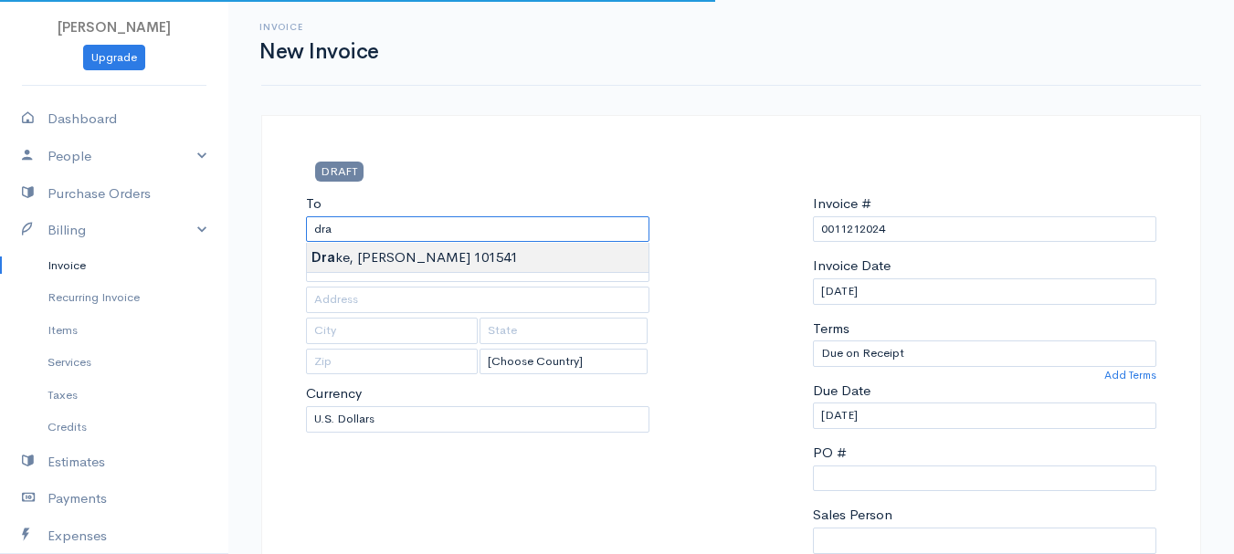
type input "[PERSON_NAME] 101541"
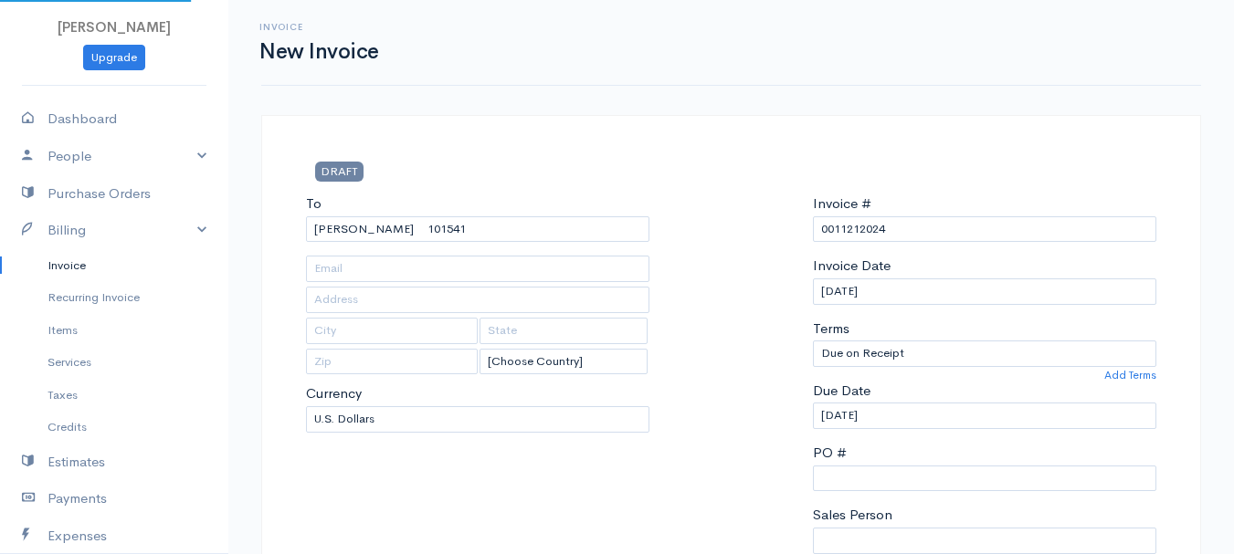
type input "[STREET_ADDRESS][PERSON_NAME]"
type input "[GEOGRAPHIC_DATA]"
type input "[US_STATE]"
type input "04401"
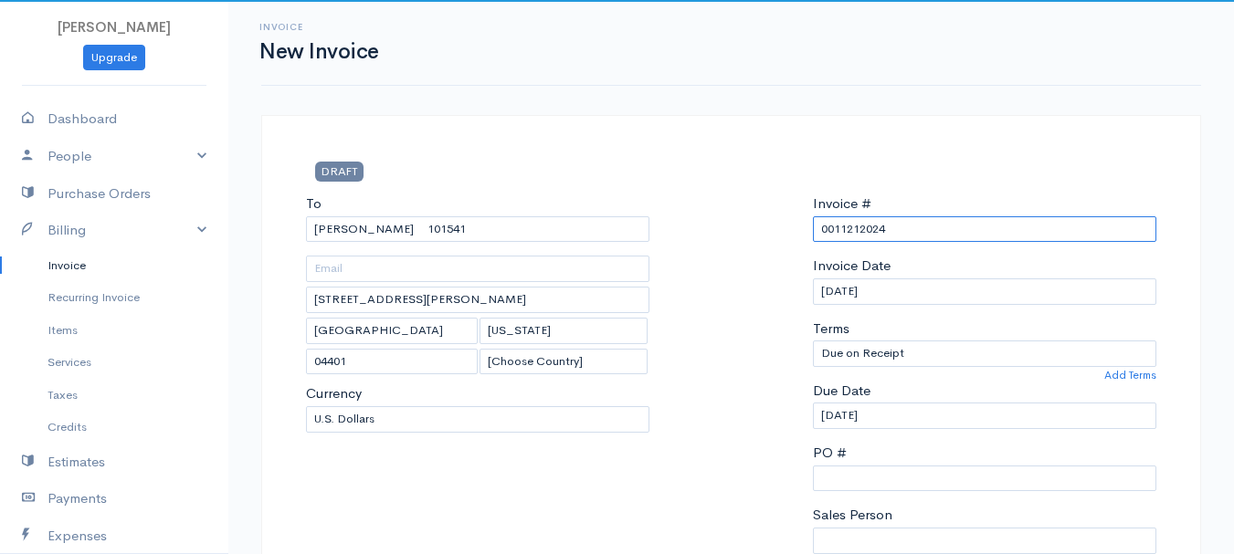
click at [847, 227] on input "0011212024" at bounding box center [984, 229] width 343 height 26
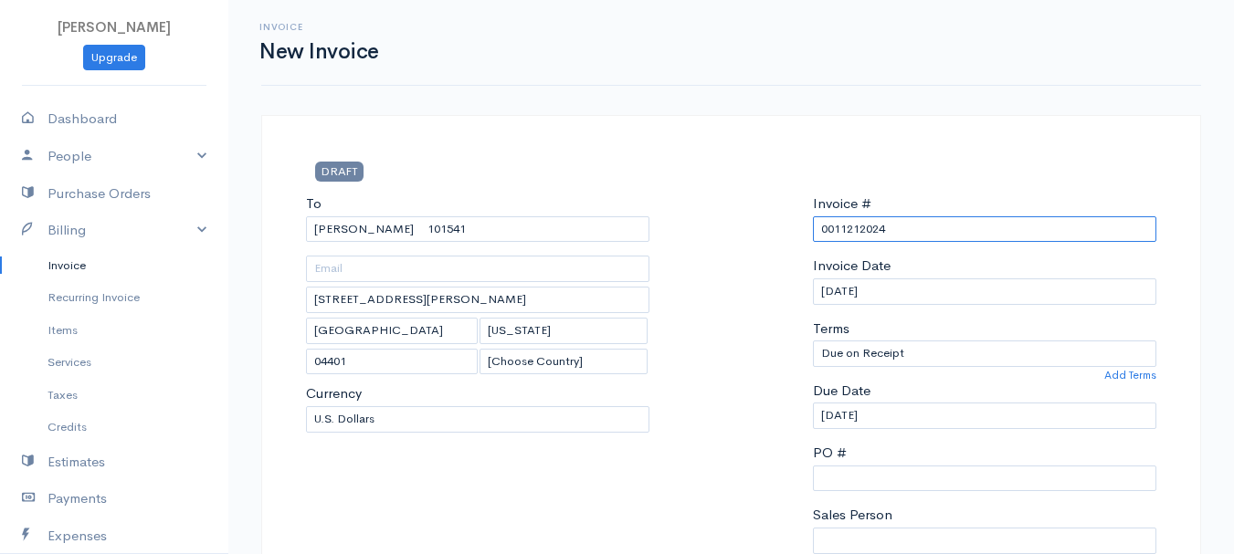
click at [847, 227] on input "0011212024" at bounding box center [984, 229] width 343 height 26
paste input "[DATE]"
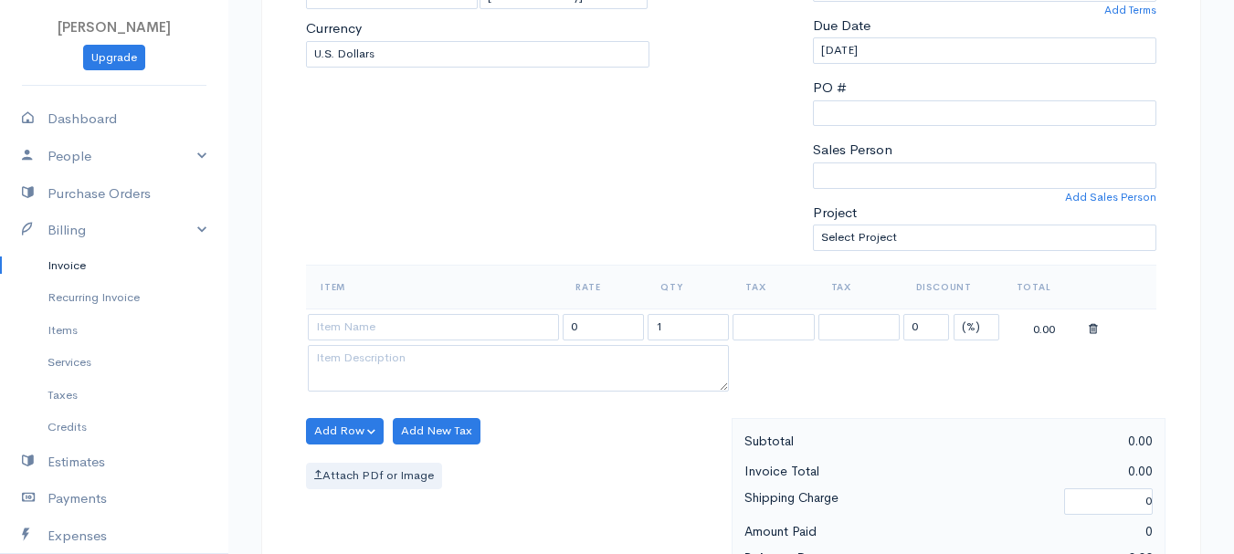
type input "[DATE]"
click at [978, 320] on select "(%) Flat" at bounding box center [976, 327] width 46 height 26
select select "2"
click at [953, 314] on select "(%) Flat" at bounding box center [976, 327] width 46 height 26
click at [692, 329] on input "1" at bounding box center [687, 327] width 81 height 26
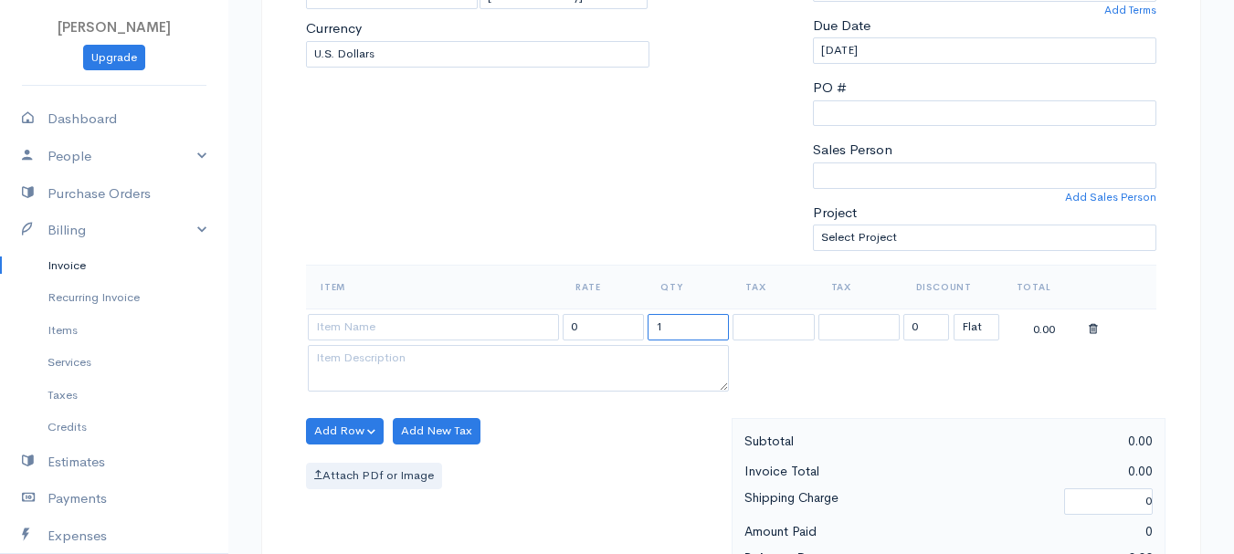
click at [692, 329] on input "1" at bounding box center [687, 327] width 81 height 26
click at [676, 326] on input "1" at bounding box center [687, 327] width 81 height 26
click at [672, 330] on input "12" at bounding box center [687, 327] width 81 height 26
type input "2"
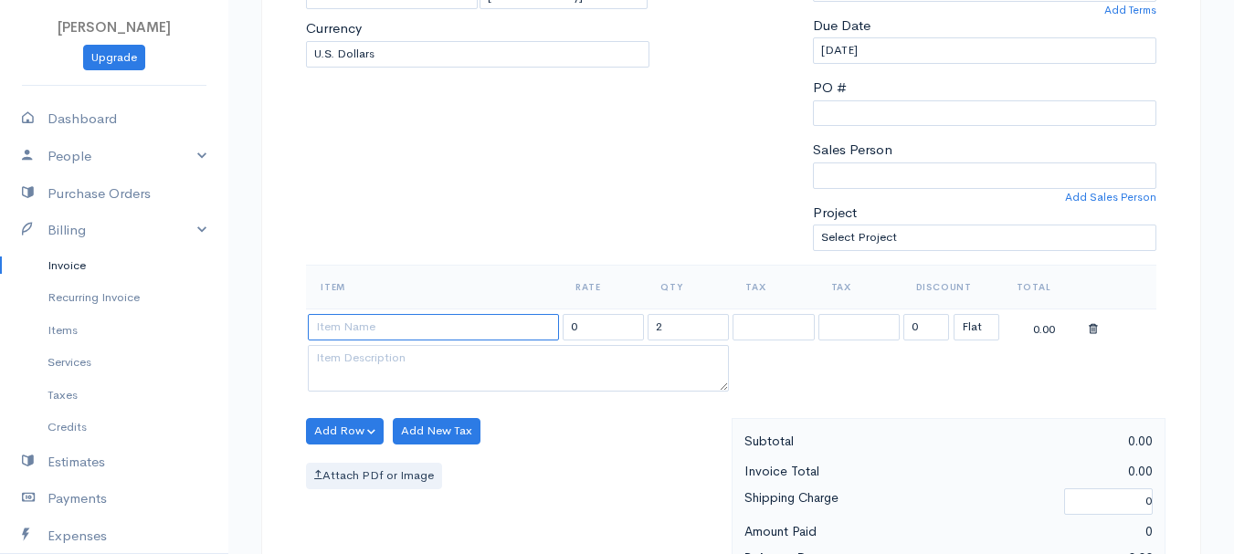
drag, startPoint x: 355, startPoint y: 322, endPoint x: 354, endPoint y: 331, distance: 9.2
click at [355, 322] on input at bounding box center [433, 327] width 251 height 26
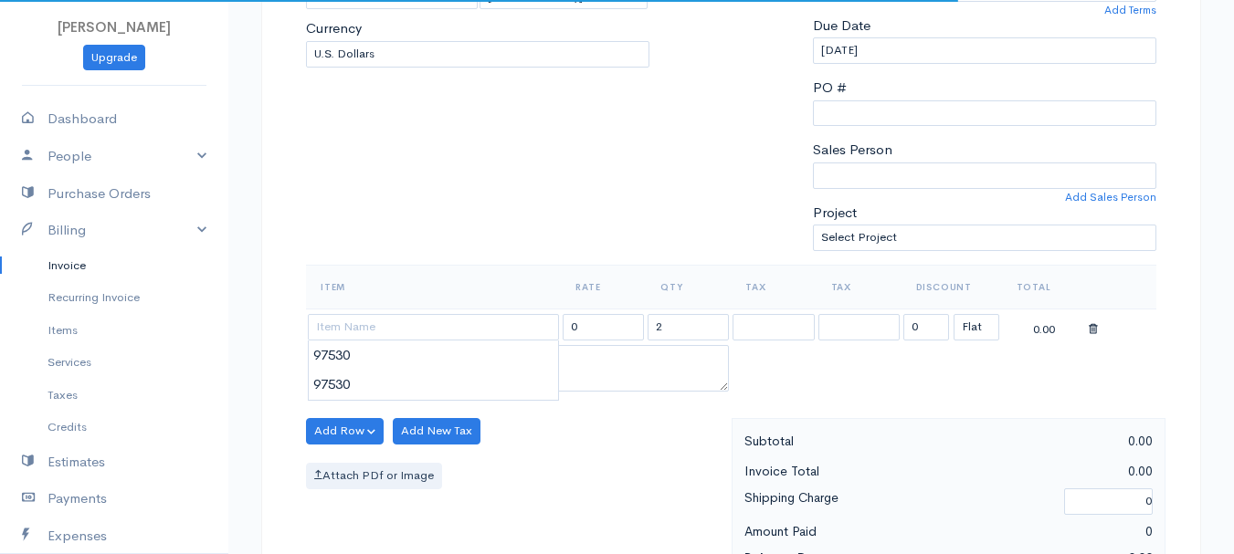
type input "97530"
type input "60.00"
click at [358, 351] on body "[PERSON_NAME] Upgrade Dashboard People Clients Vendors Staff Users Purchase Ord…" at bounding box center [617, 424] width 1234 height 1579
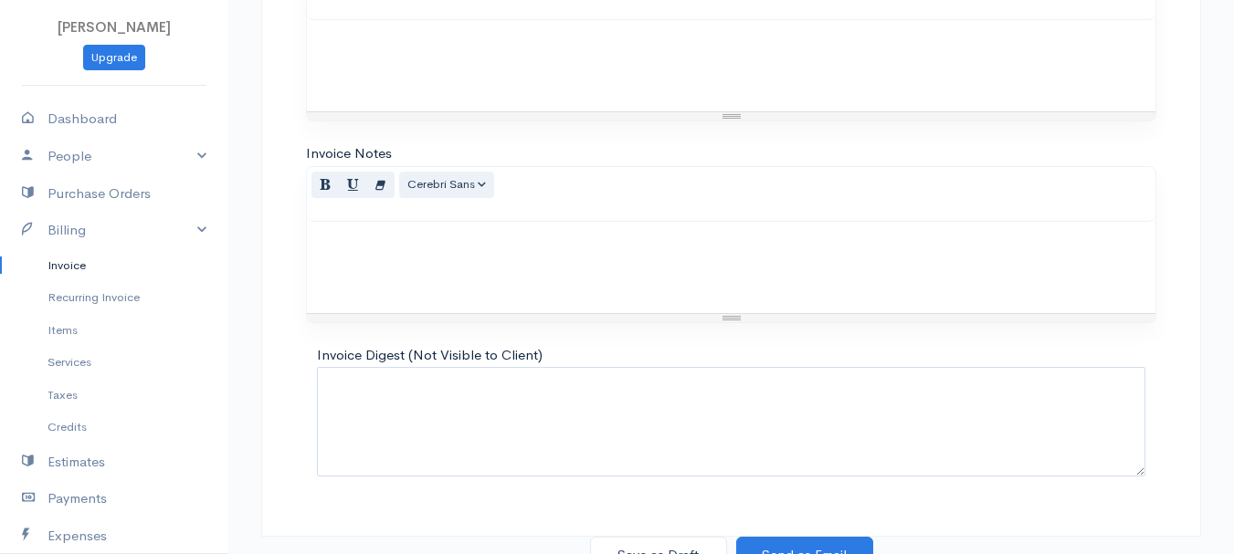
scroll to position [1025, 0]
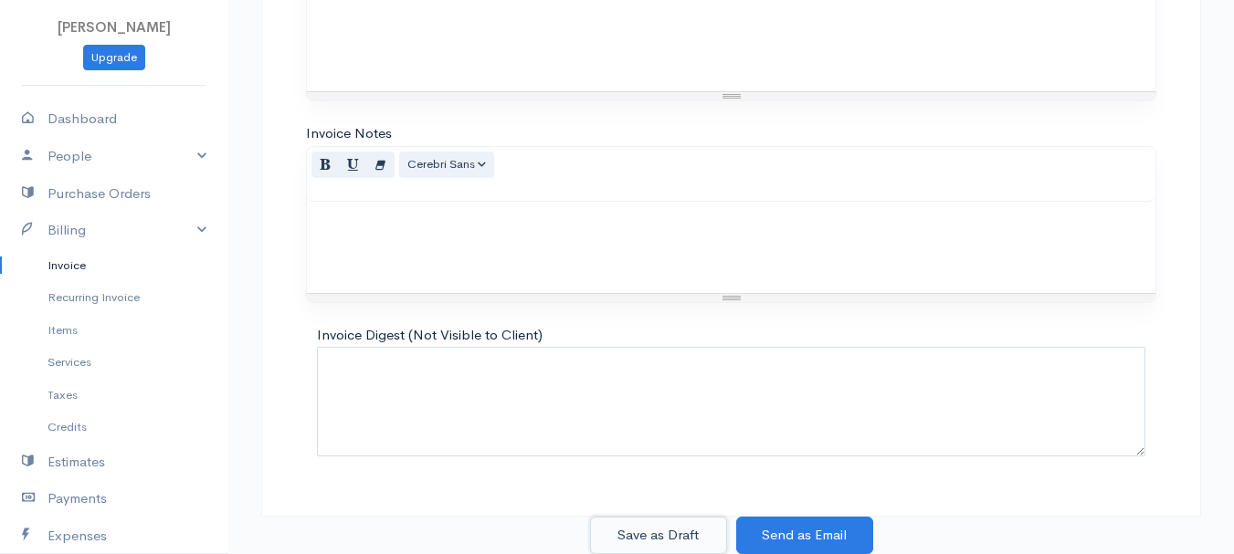
click at [670, 522] on button "Save as Draft" at bounding box center [658, 535] width 137 height 37
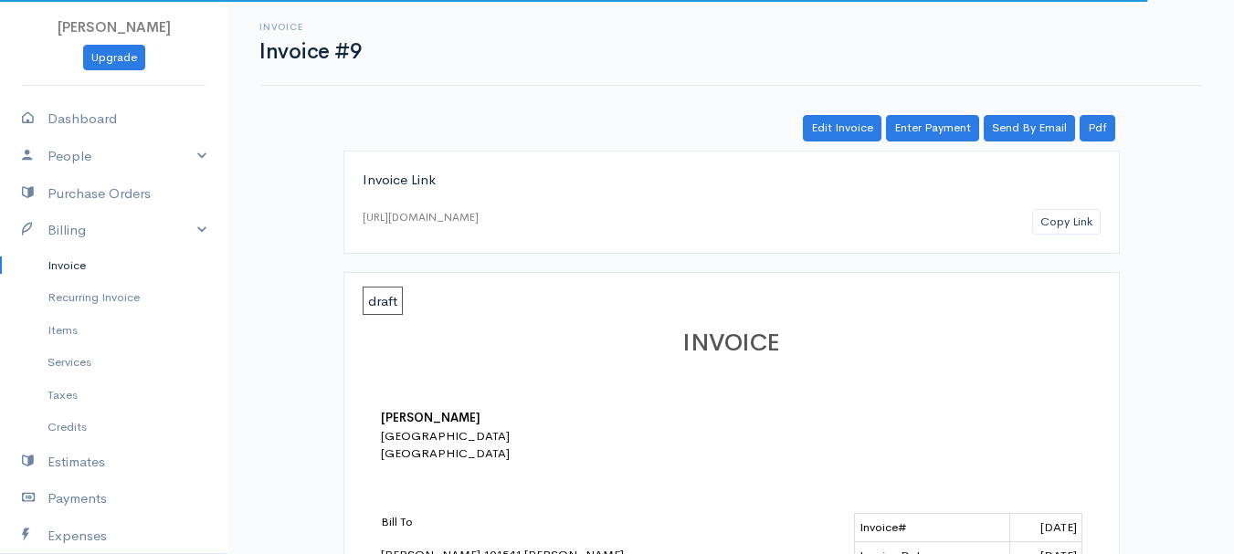
click at [75, 270] on link "Invoice" at bounding box center [114, 265] width 228 height 33
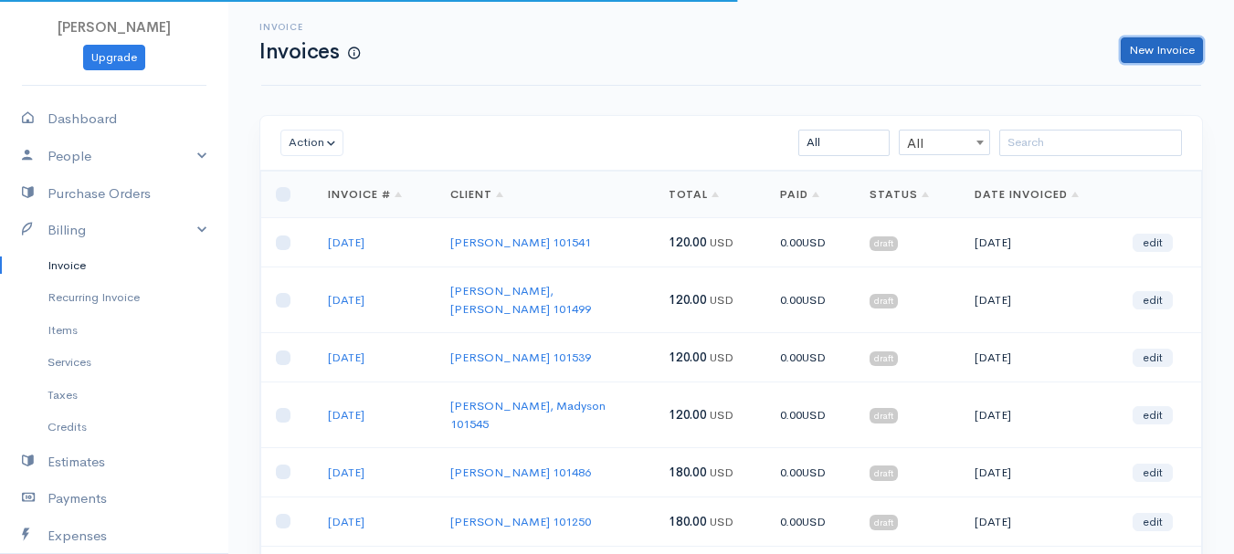
click at [1169, 40] on link "New Invoice" at bounding box center [1162, 50] width 82 height 26
select select "[GEOGRAPHIC_DATA]"
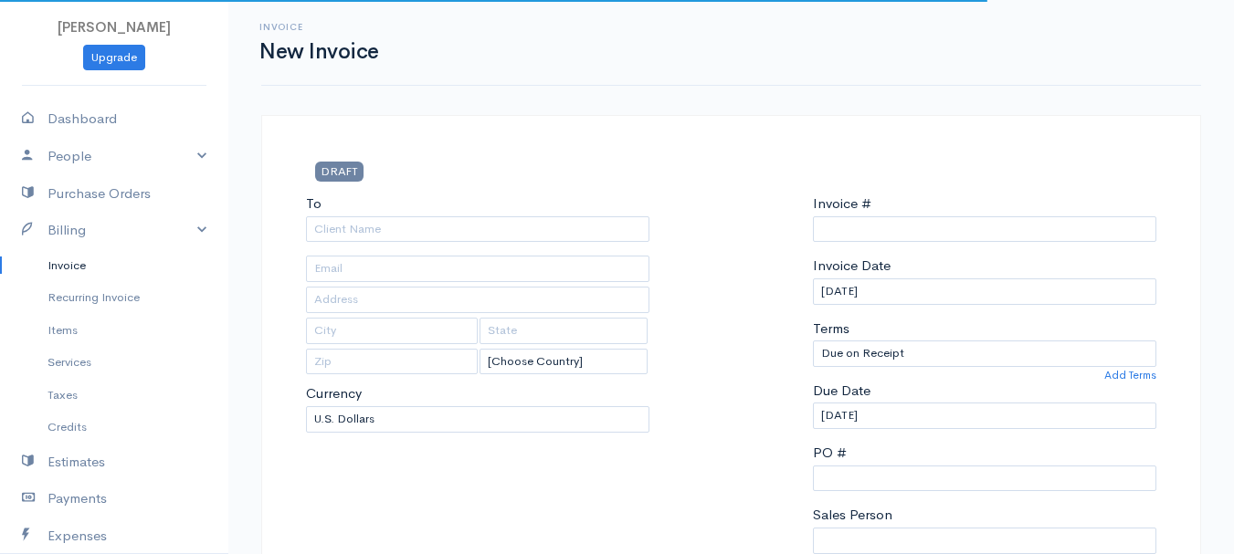
type input "0011212024"
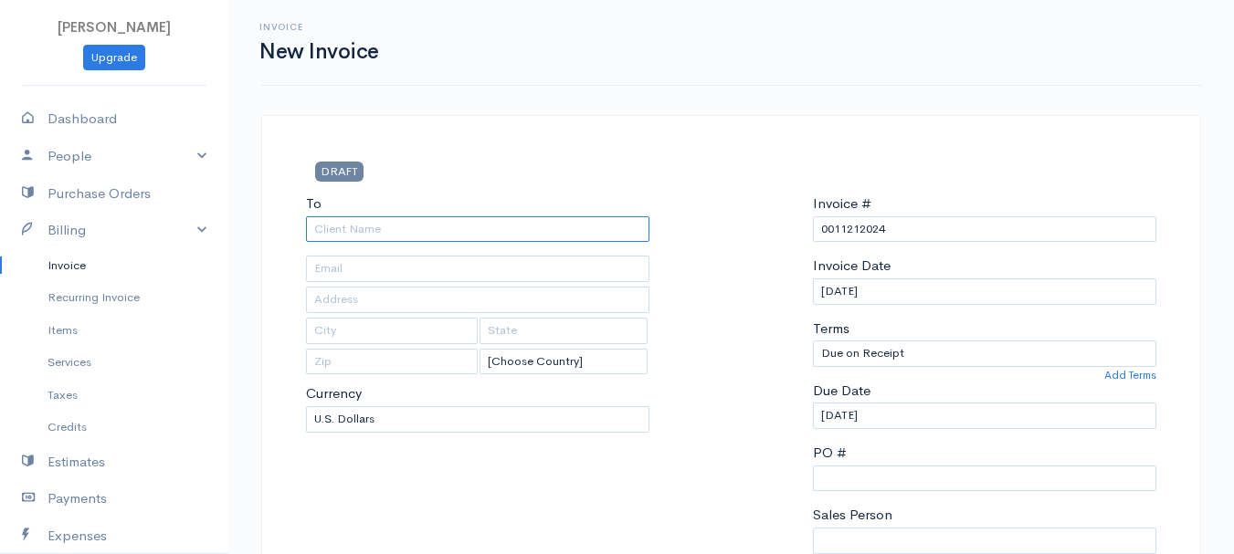
click at [370, 231] on input "To" at bounding box center [477, 229] width 343 height 26
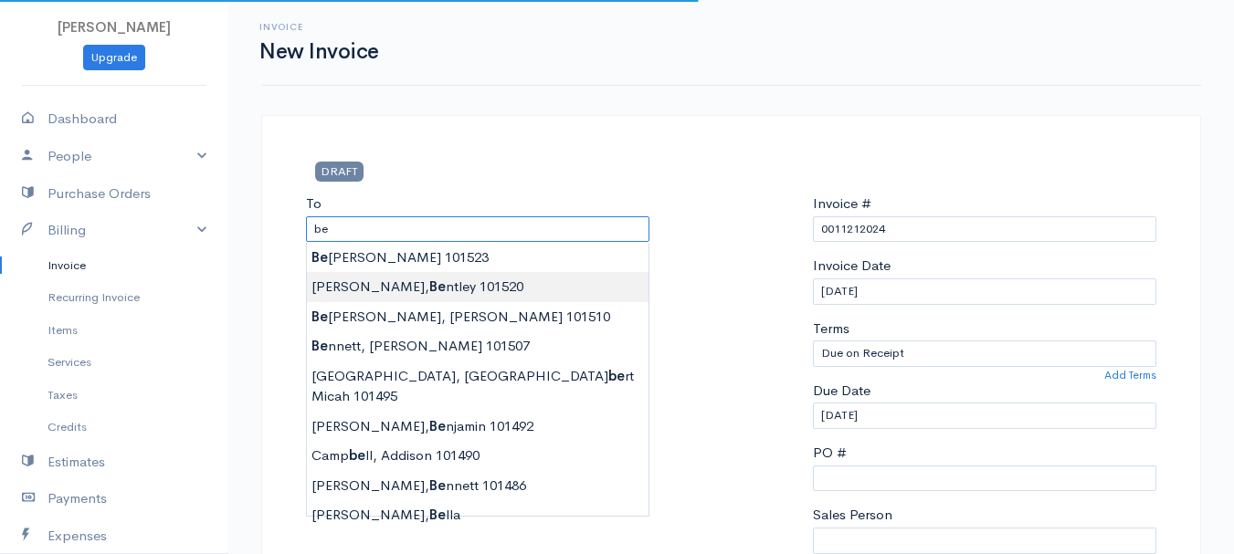
type input "[PERSON_NAME], [PERSON_NAME] 101520"
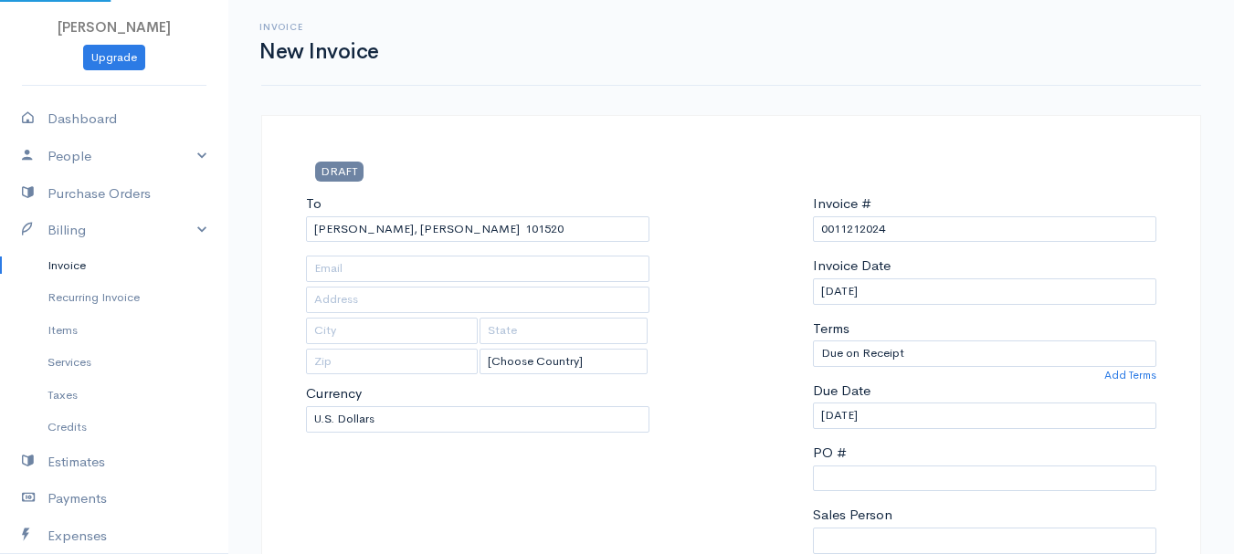
type input "[STREET_ADDRESS]"
type input "Levant"
type input "[US_STATE]"
type input "04456"
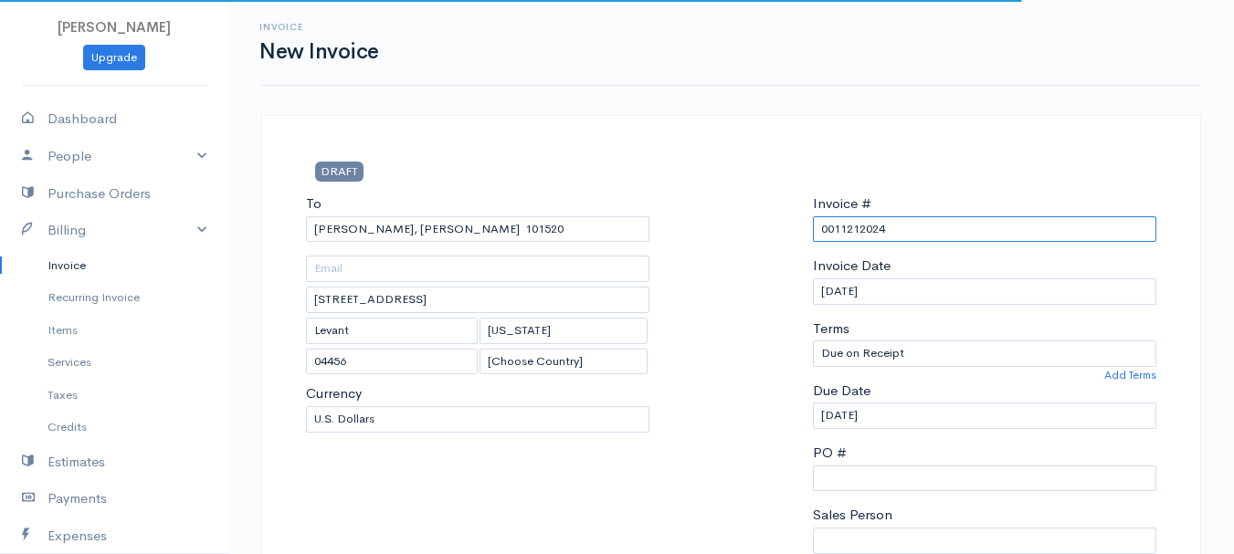
click at [854, 228] on input "0011212024" at bounding box center [984, 229] width 343 height 26
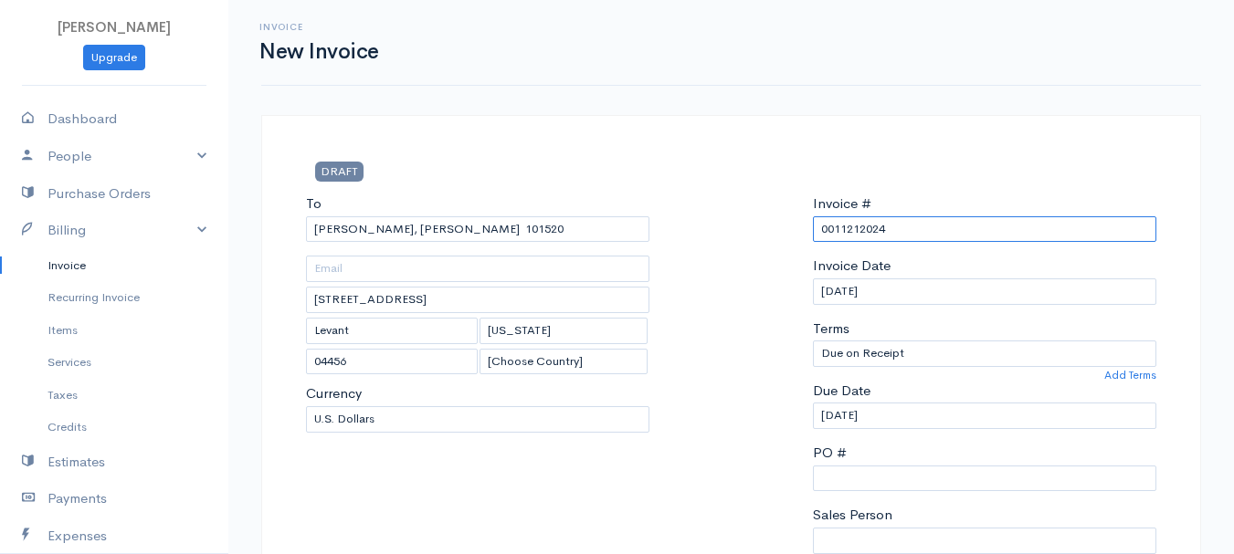
paste input "[DATE]"
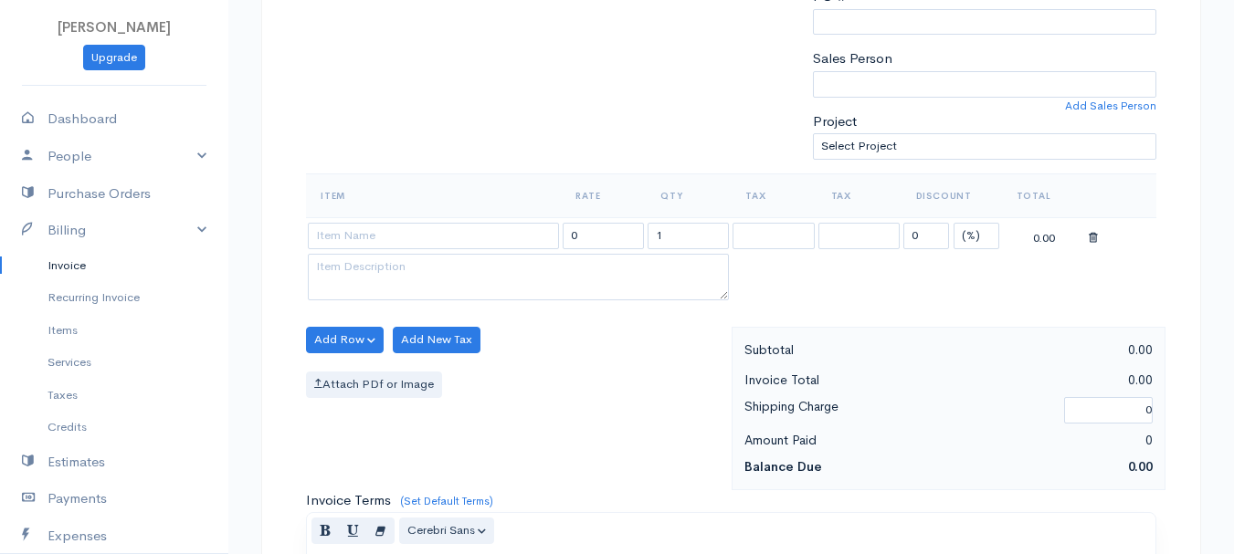
type input "[DATE]"
click at [982, 236] on select "(%) Flat" at bounding box center [976, 236] width 46 height 26
select select "2"
click at [953, 223] on select "(%) Flat" at bounding box center [976, 236] width 46 height 26
click at [695, 238] on input "1" at bounding box center [687, 236] width 81 height 26
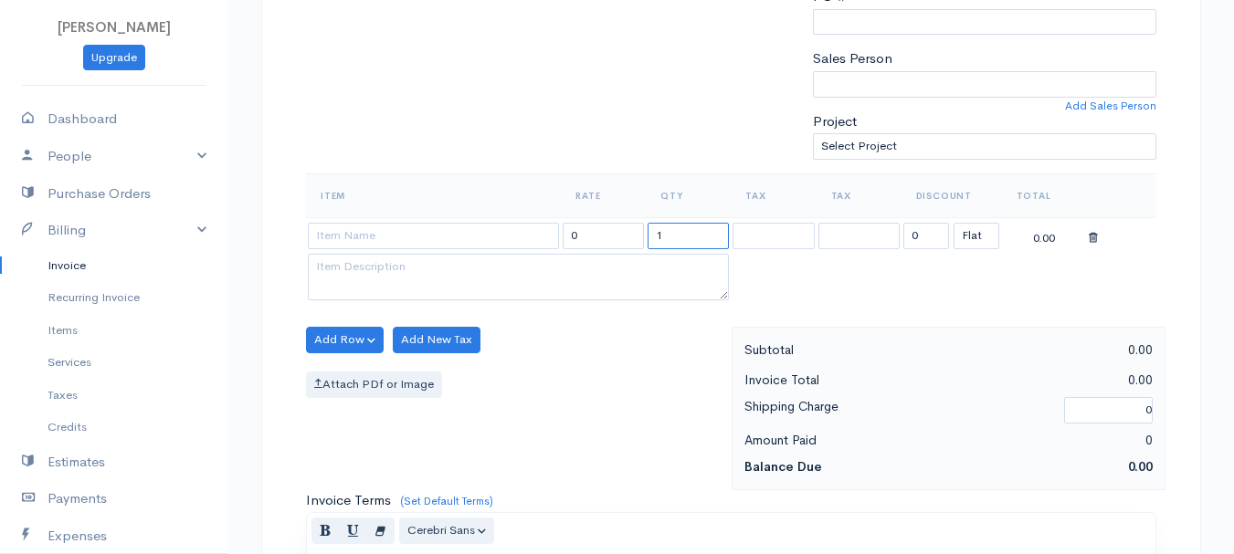
click at [695, 238] on input "1" at bounding box center [687, 236] width 81 height 26
click at [717, 238] on input "1" at bounding box center [687, 236] width 81 height 26
type input "2"
click at [485, 237] on input at bounding box center [433, 236] width 251 height 26
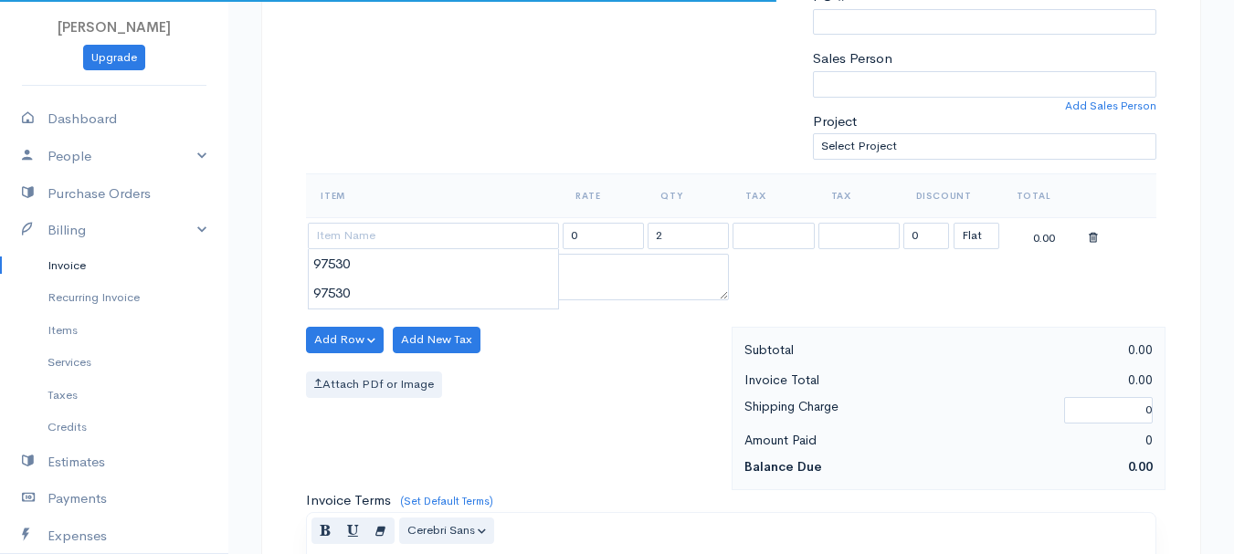
type input "97530"
type input "60.00"
click at [494, 267] on body "[PERSON_NAME] Upgrade Dashboard People Clients Vendors Staff Users Purchase Ord…" at bounding box center [617, 332] width 1234 height 1579
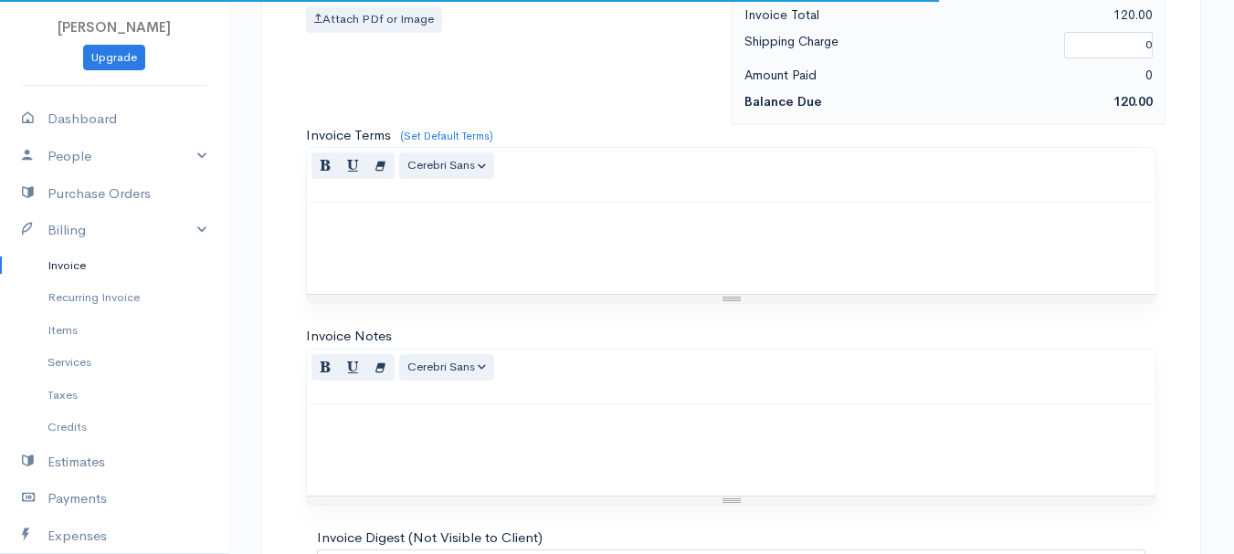
scroll to position [1025, 0]
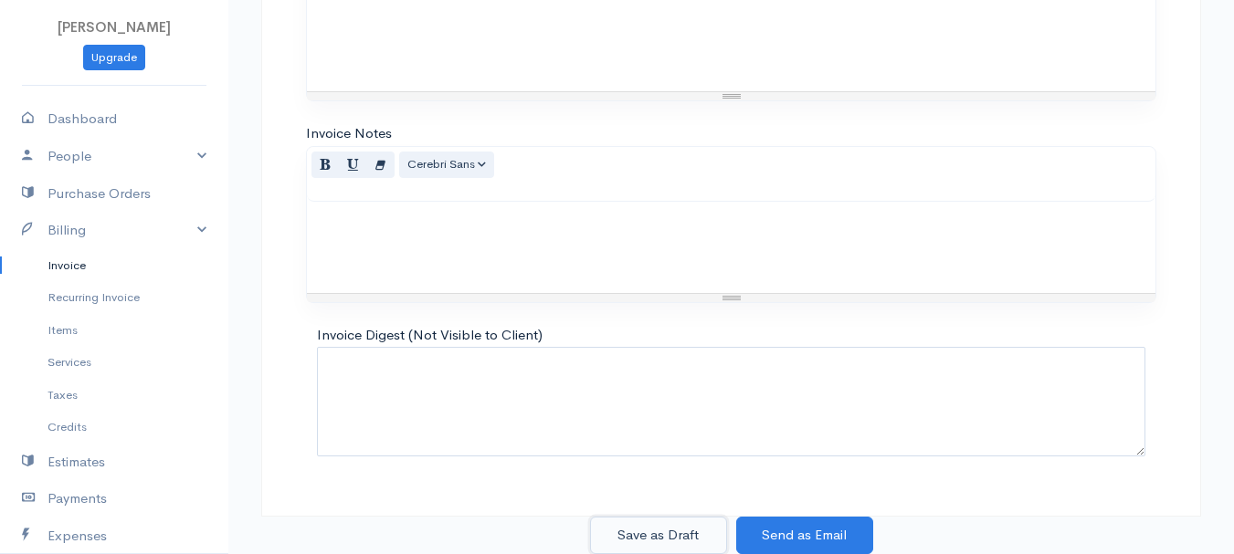
click at [674, 534] on button "Save as Draft" at bounding box center [658, 535] width 137 height 37
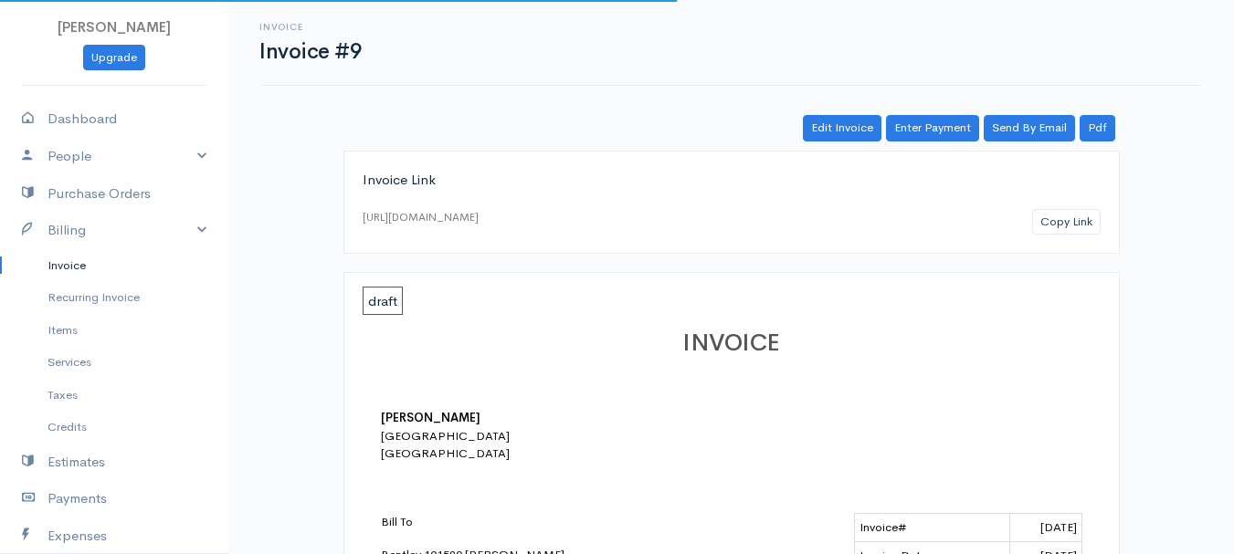
click at [58, 268] on link "Invoice" at bounding box center [114, 265] width 228 height 33
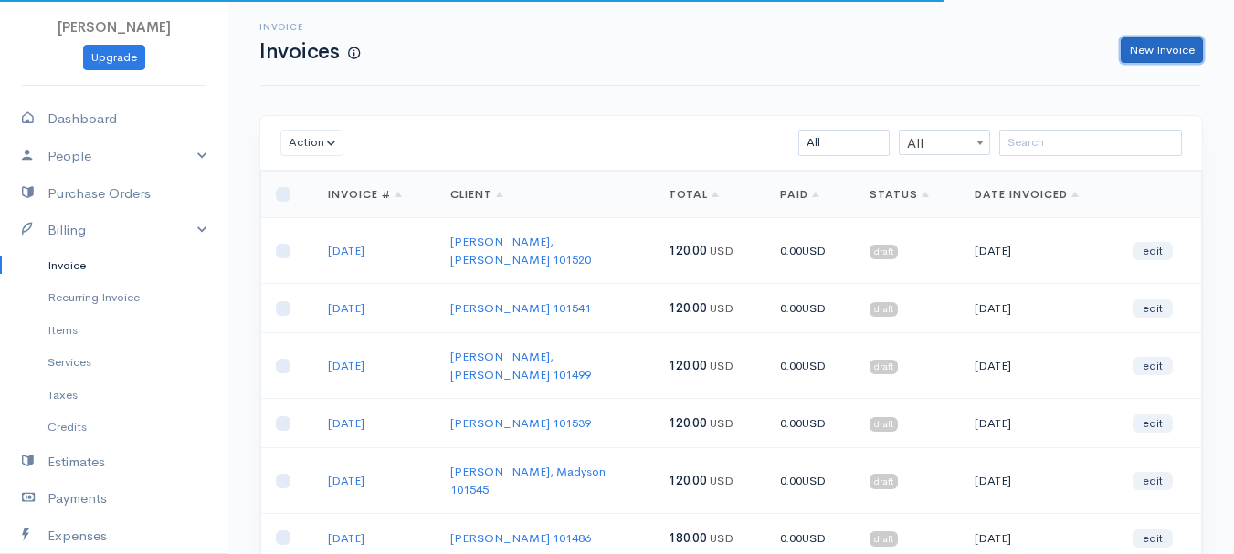
click at [1133, 56] on link "New Invoice" at bounding box center [1162, 50] width 82 height 26
select select "[GEOGRAPHIC_DATA]"
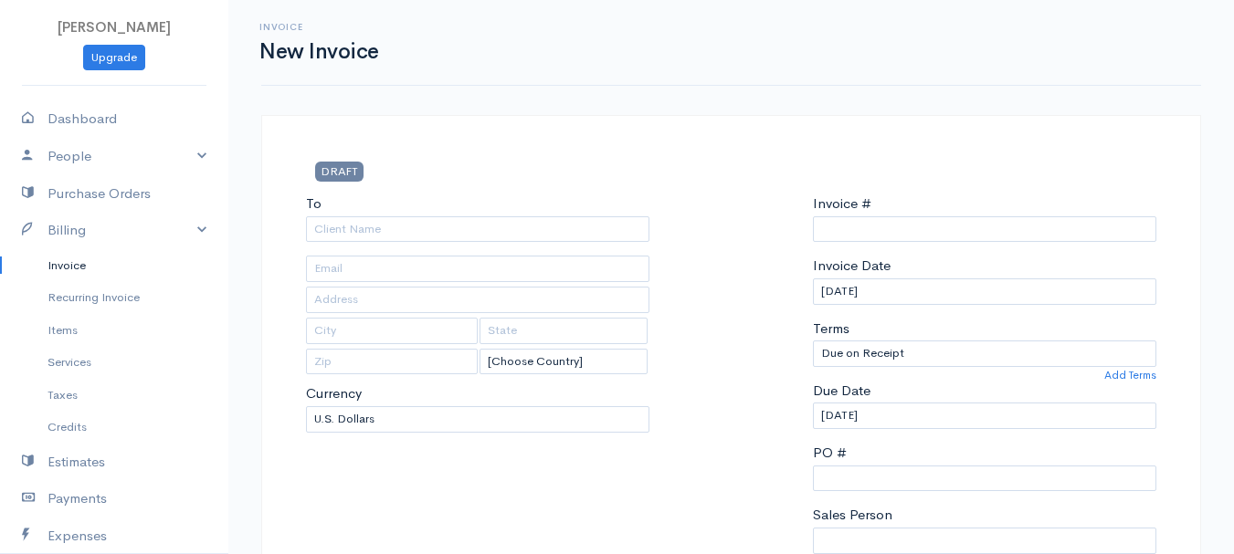
type input "0011212024"
